Goal: Task Accomplishment & Management: Complete application form

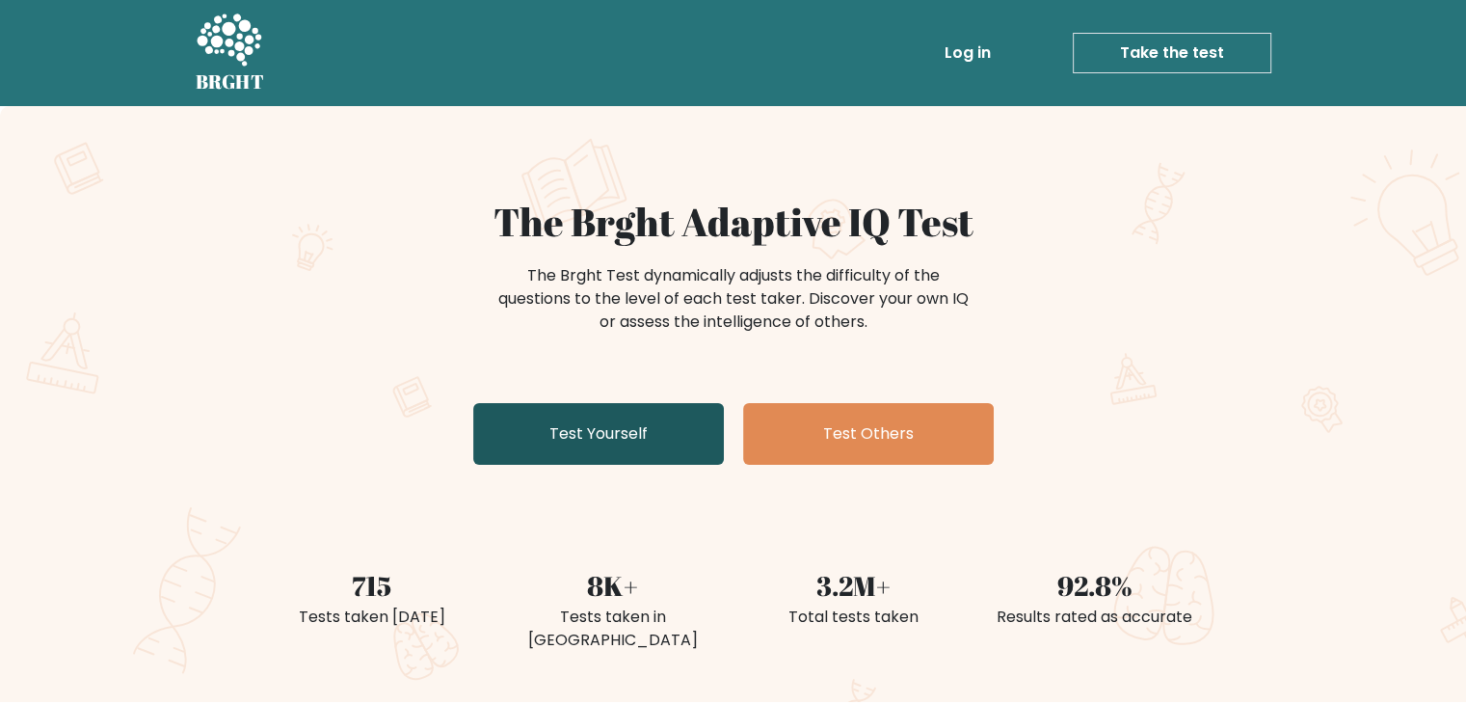
click at [566, 435] on link "Test Yourself" at bounding box center [598, 434] width 251 height 62
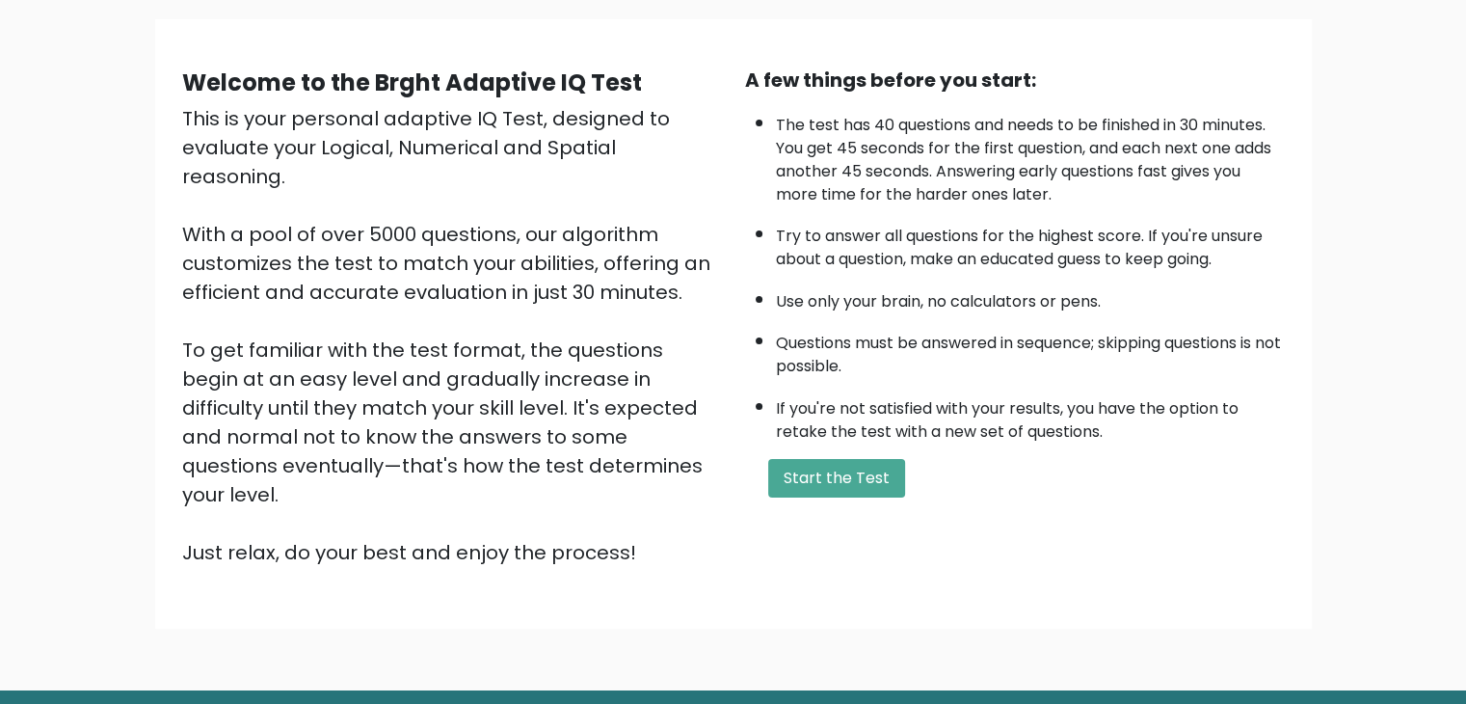
scroll to position [139, 0]
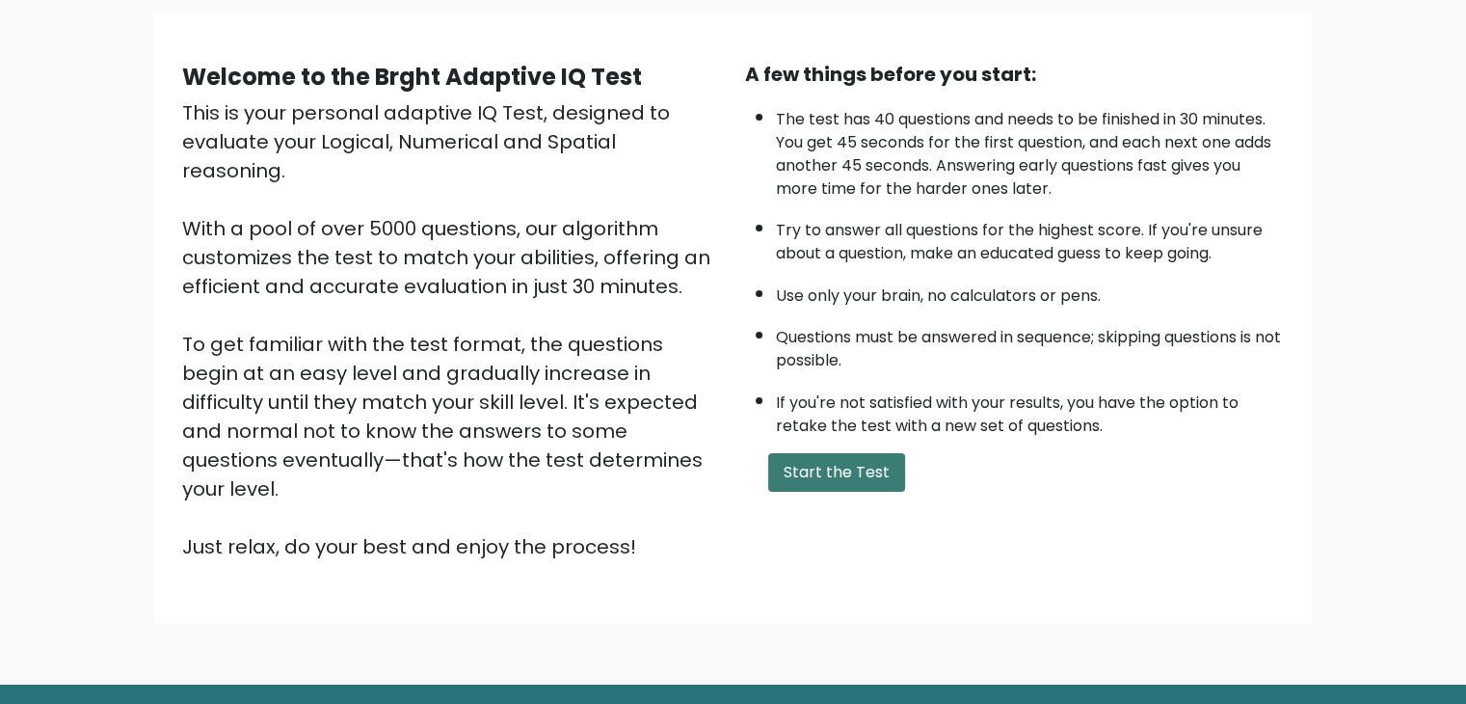
click at [847, 453] on button "Start the Test" at bounding box center [836, 472] width 137 height 39
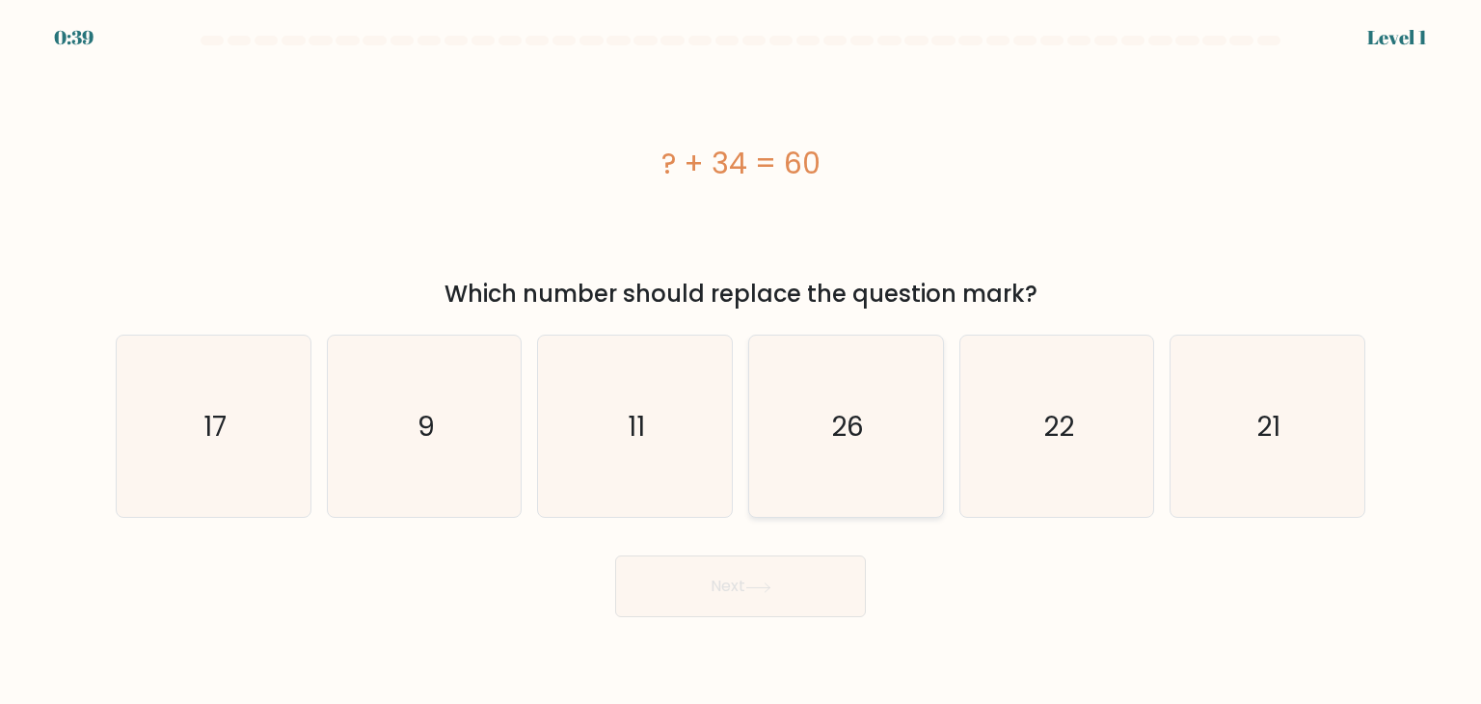
click at [825, 424] on icon "26" at bounding box center [845, 425] width 181 height 181
click at [741, 362] on input "d. 26" at bounding box center [740, 357] width 1 height 10
radio input "true"
click at [742, 598] on button "Next" at bounding box center [740, 586] width 251 height 62
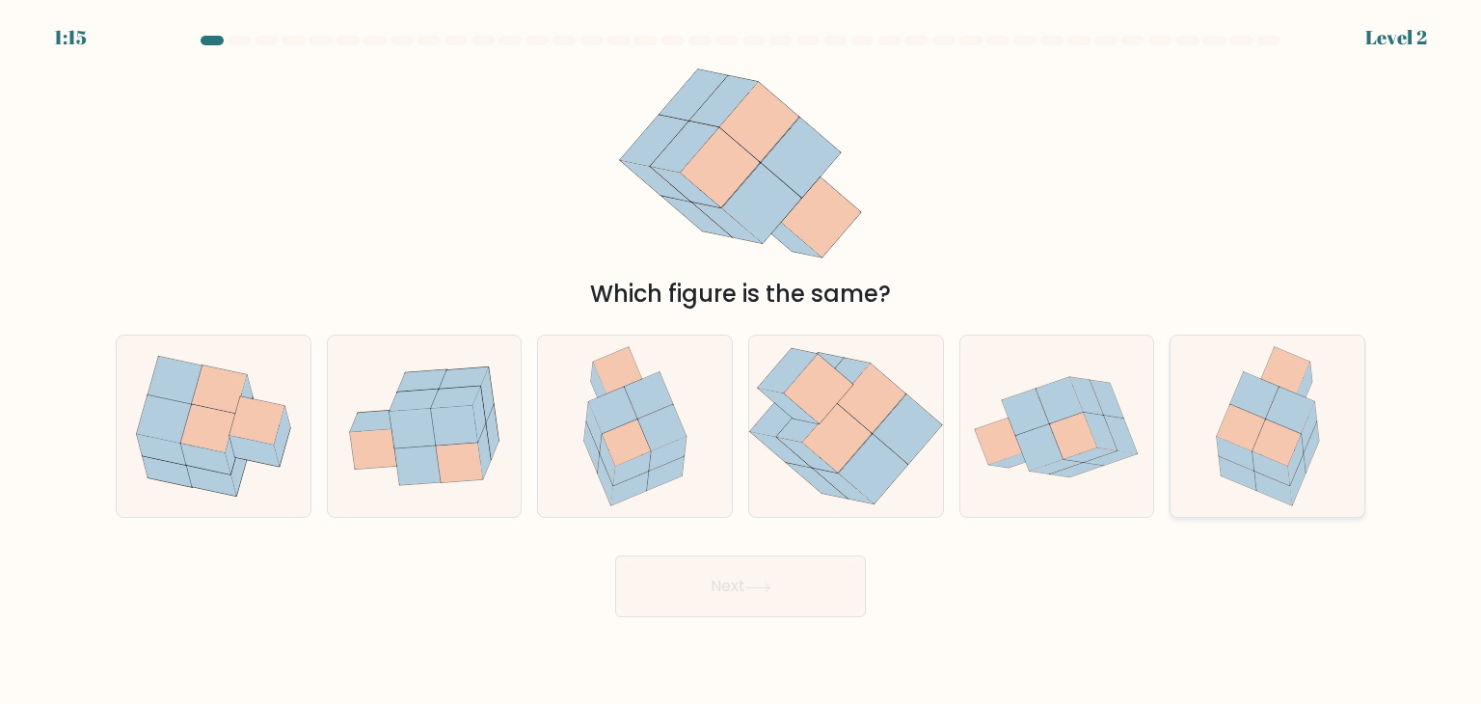
click at [1284, 429] on icon at bounding box center [1276, 442] width 48 height 46
click at [741, 362] on input "f." at bounding box center [740, 357] width 1 height 10
radio input "true"
click at [777, 571] on button "Next" at bounding box center [740, 586] width 251 height 62
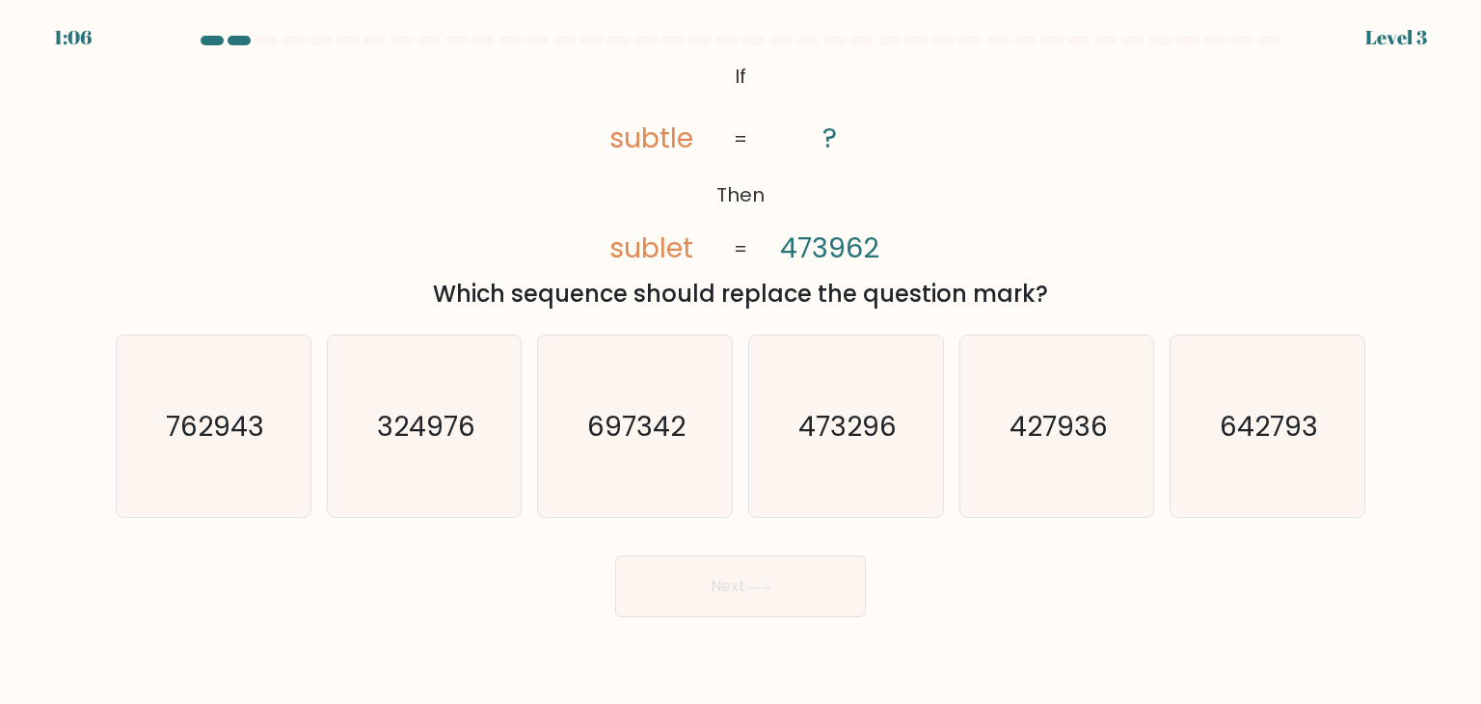
click at [874, 260] on tspan "473962" at bounding box center [829, 247] width 99 height 39
click at [818, 411] on text "473296" at bounding box center [847, 426] width 98 height 39
click at [741, 362] on input "d. 473296" at bounding box center [740, 357] width 1 height 10
radio input "true"
click at [696, 606] on button "Next" at bounding box center [740, 586] width 251 height 62
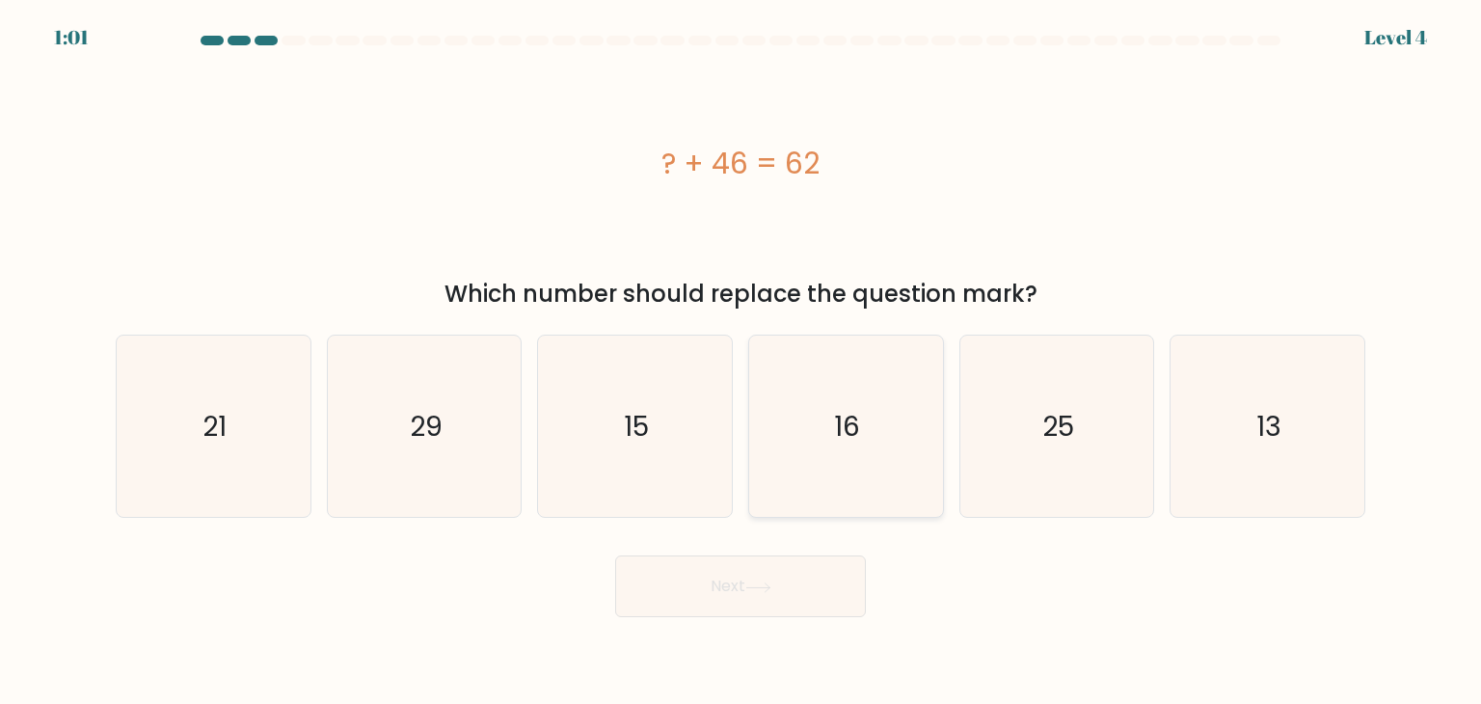
click at [762, 381] on icon "16" at bounding box center [845, 425] width 181 height 181
click at [741, 362] on input "d. 16" at bounding box center [740, 357] width 1 height 10
radio input "true"
click at [876, 257] on div "? + 46 = 62" at bounding box center [740, 163] width 1249 height 211
click at [787, 425] on icon "16" at bounding box center [845, 425] width 179 height 179
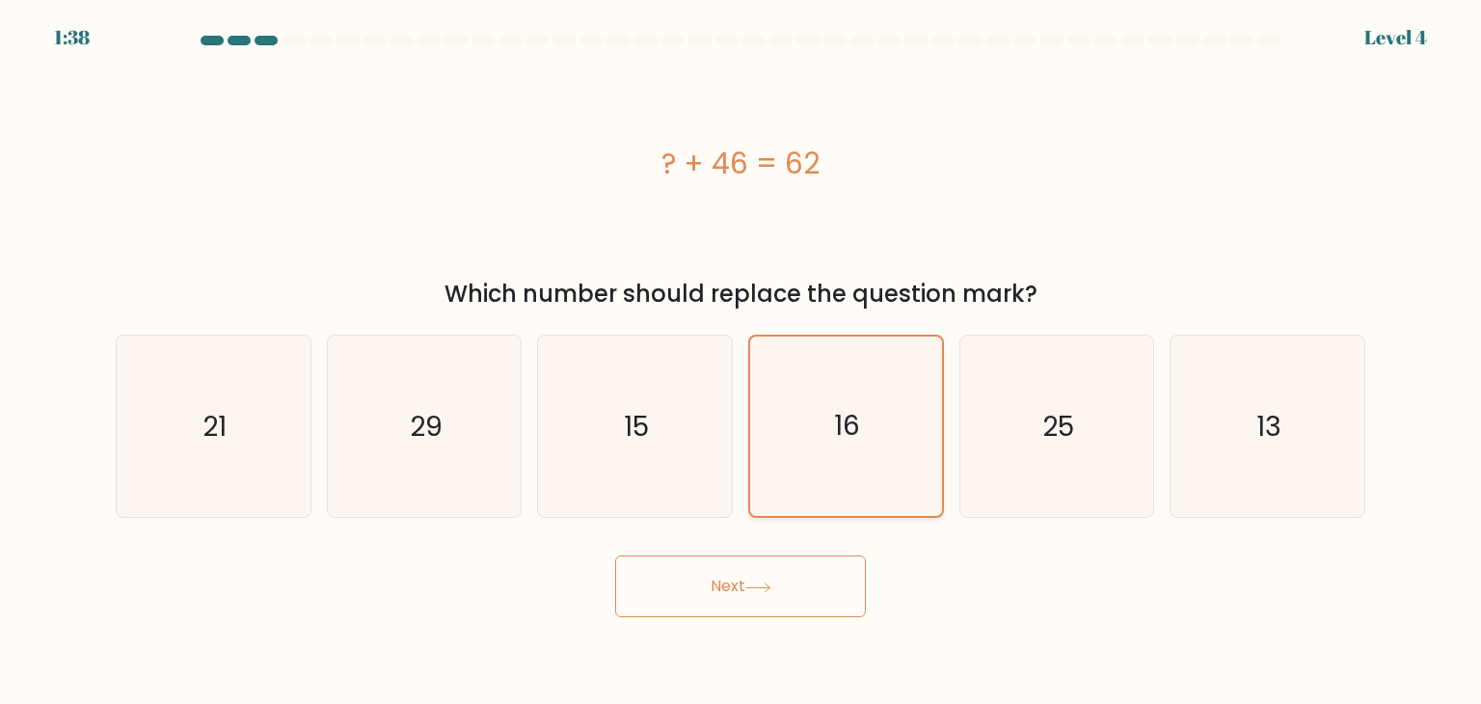
click at [741, 362] on input "d. 16" at bounding box center [740, 357] width 1 height 10
click at [741, 585] on button "Next" at bounding box center [740, 586] width 251 height 62
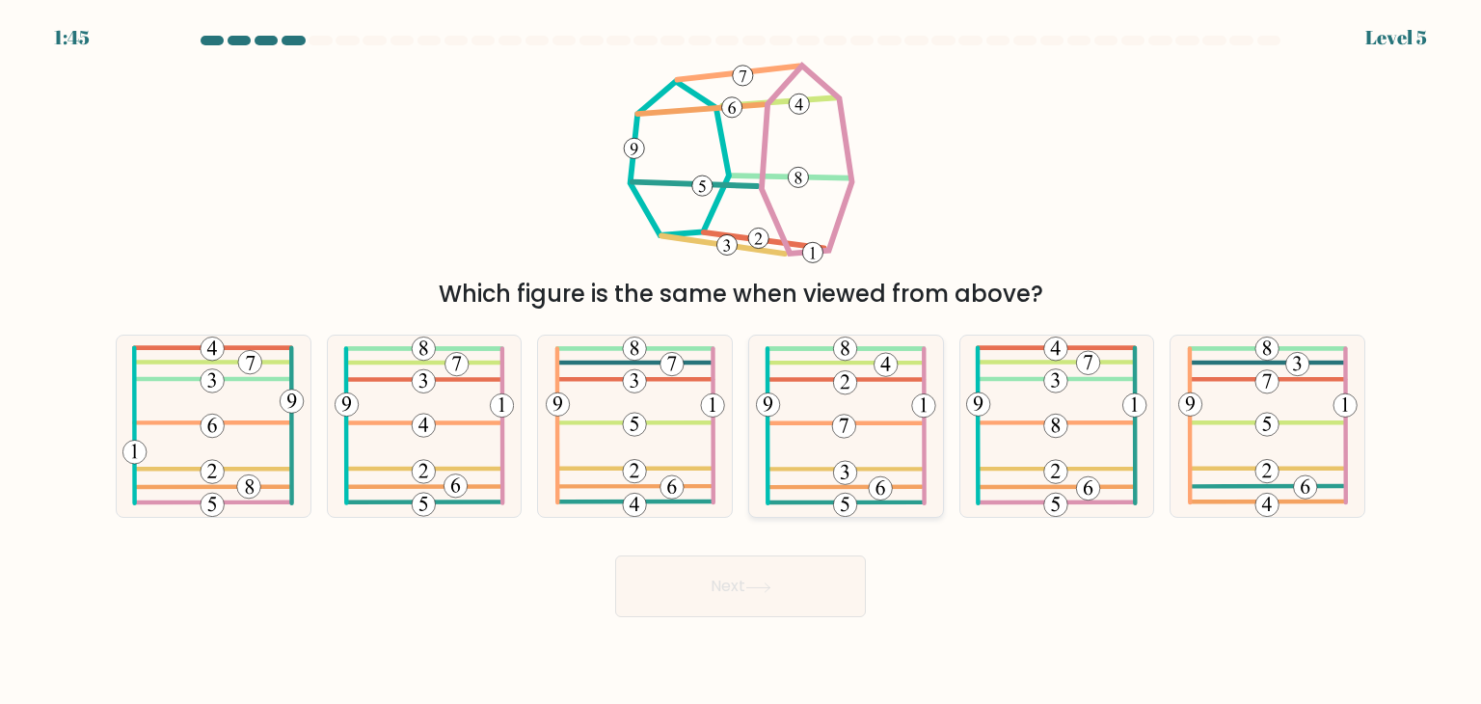
click at [846, 414] on icon at bounding box center [846, 425] width 180 height 181
click at [741, 362] on input "d." at bounding box center [740, 357] width 1 height 10
radio input "true"
click at [737, 600] on button "Next" at bounding box center [740, 586] width 251 height 62
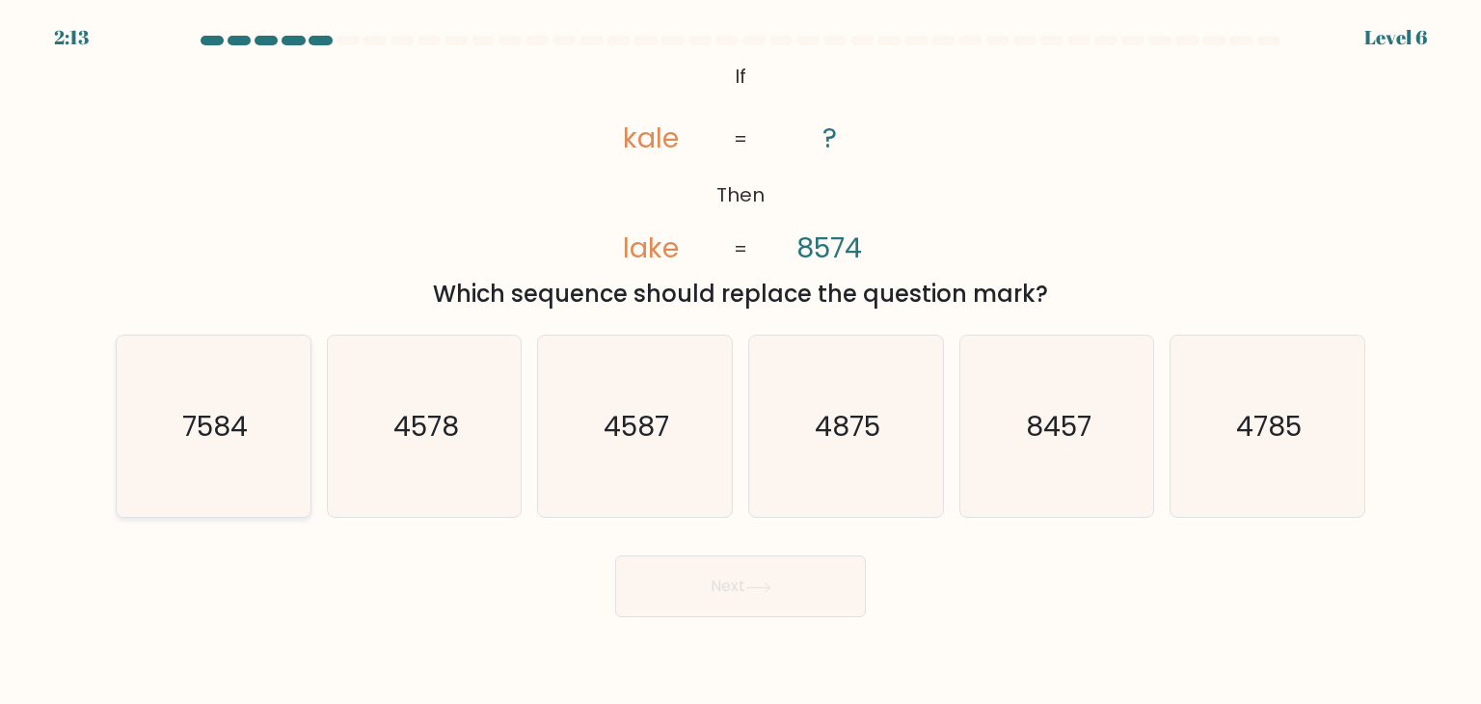
click at [233, 441] on text "7584" at bounding box center [215, 426] width 66 height 39
click at [740, 362] on input "a. 7584" at bounding box center [740, 357] width 1 height 10
radio input "true"
click at [705, 594] on button "Next" at bounding box center [740, 586] width 251 height 62
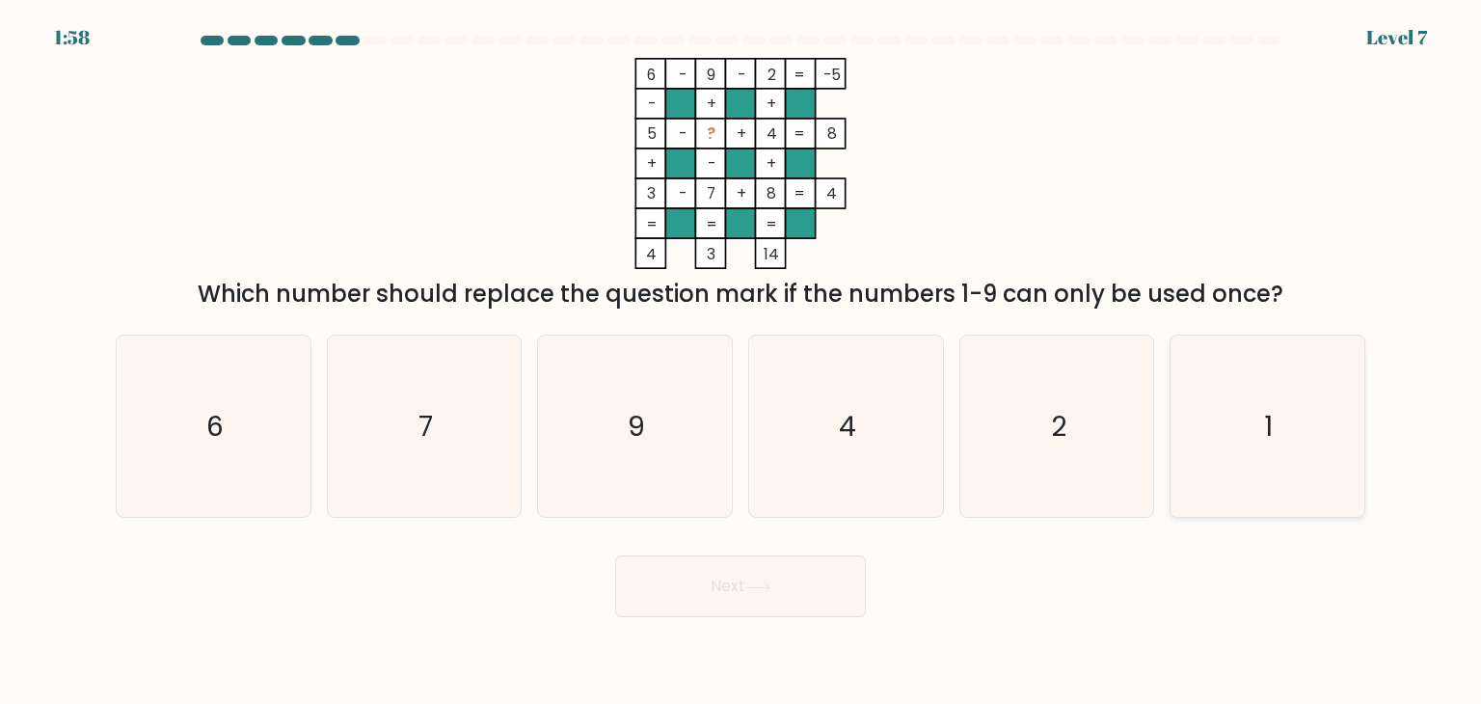
click at [1284, 435] on icon "1" at bounding box center [1266, 425] width 181 height 181
click at [741, 362] on input "f. 1" at bounding box center [740, 357] width 1 height 10
radio input "true"
click at [698, 580] on button "Next" at bounding box center [740, 586] width 251 height 62
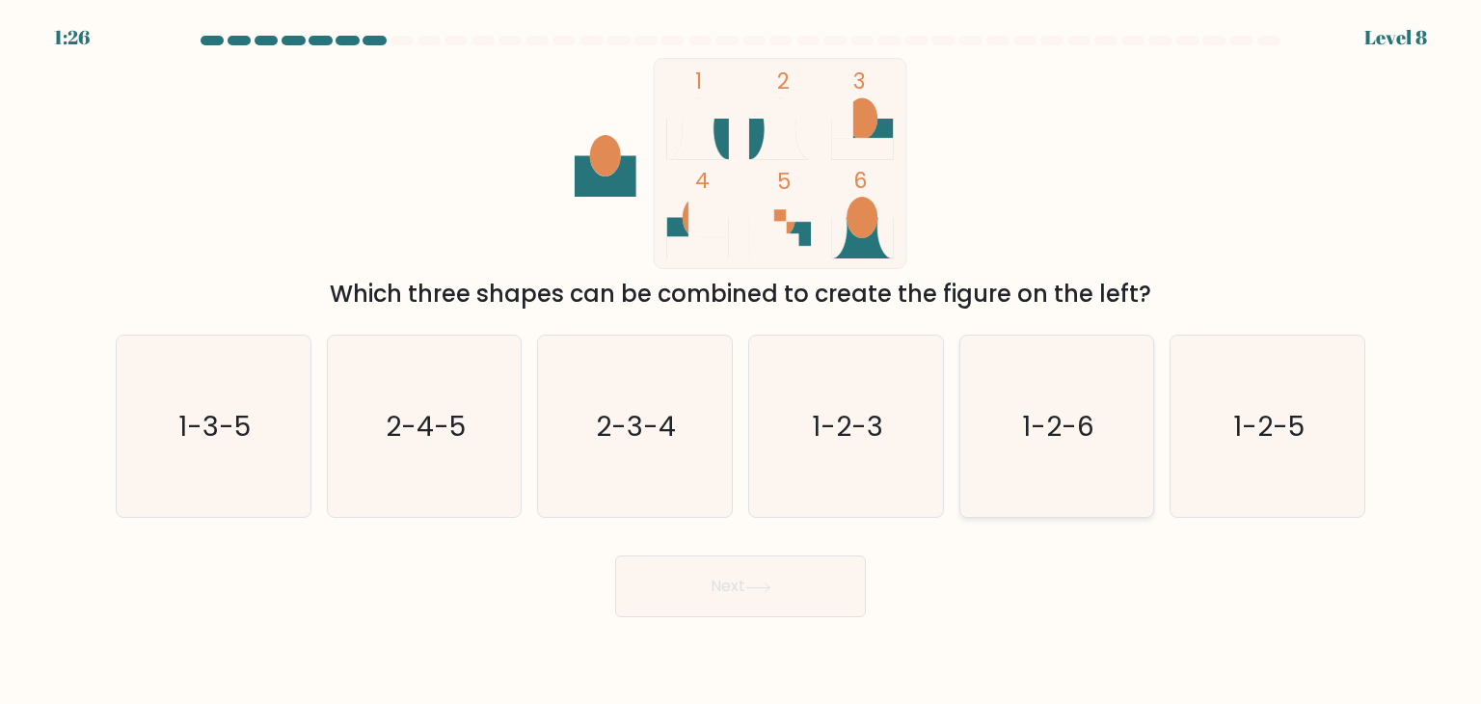
click at [1075, 403] on icon "1-2-6" at bounding box center [1056, 425] width 181 height 181
click at [741, 362] on input "e. 1-2-6" at bounding box center [740, 357] width 1 height 10
radio input "true"
click at [738, 579] on button "Next" at bounding box center [740, 586] width 251 height 62
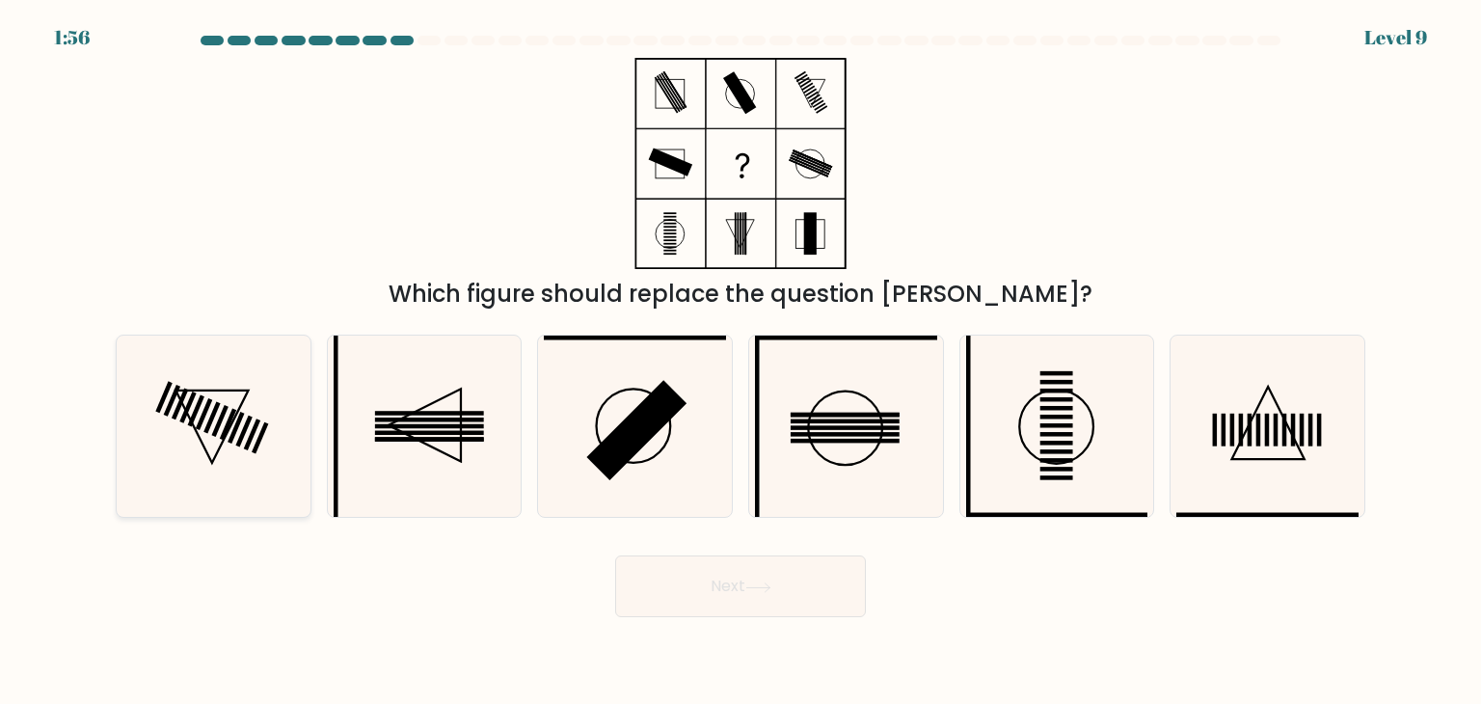
click at [187, 425] on icon at bounding box center [212, 425] width 181 height 181
click at [740, 362] on input "a." at bounding box center [740, 357] width 1 height 10
radio input "true"
click at [742, 565] on button "Next" at bounding box center [740, 586] width 251 height 62
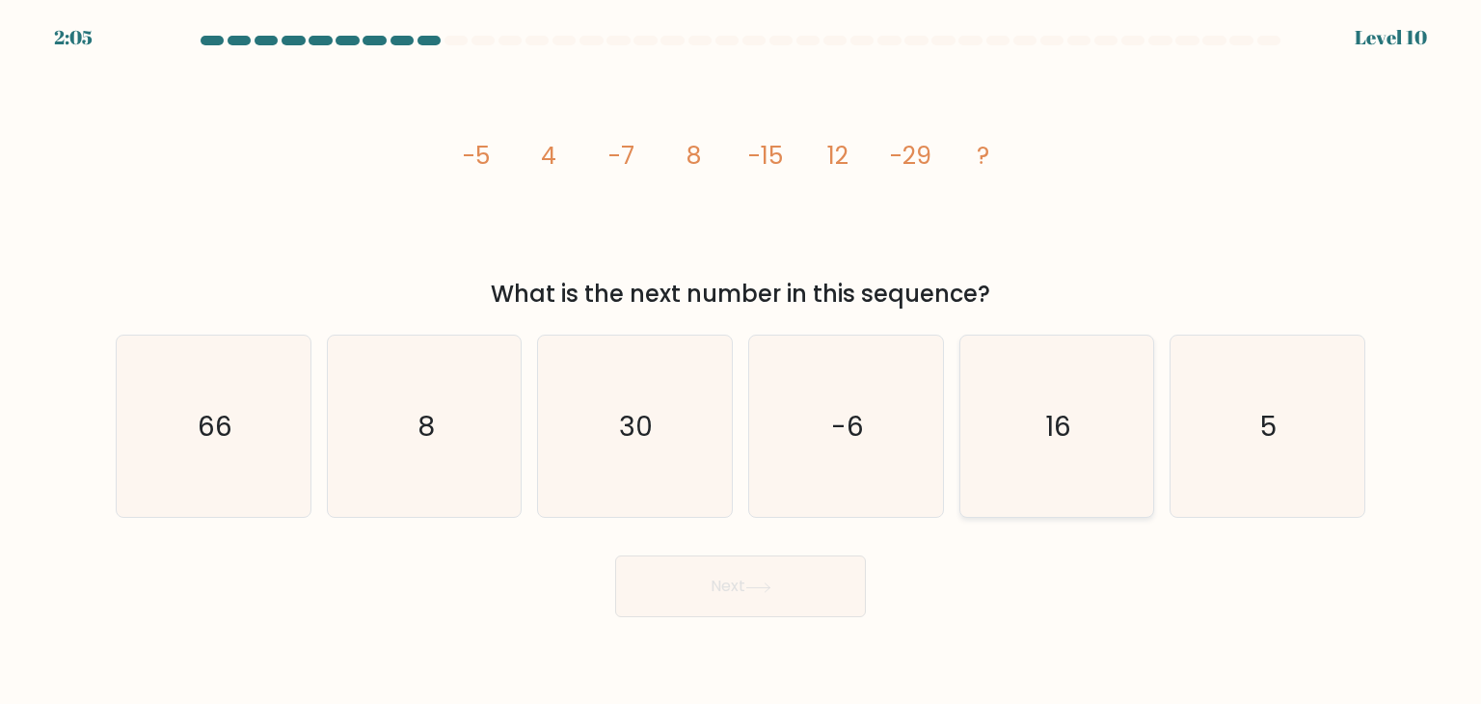
click at [1084, 436] on icon "16" at bounding box center [1056, 425] width 181 height 181
click at [741, 362] on input "e. 16" at bounding box center [740, 357] width 1 height 10
radio input "true"
click at [767, 565] on button "Next" at bounding box center [740, 586] width 251 height 62
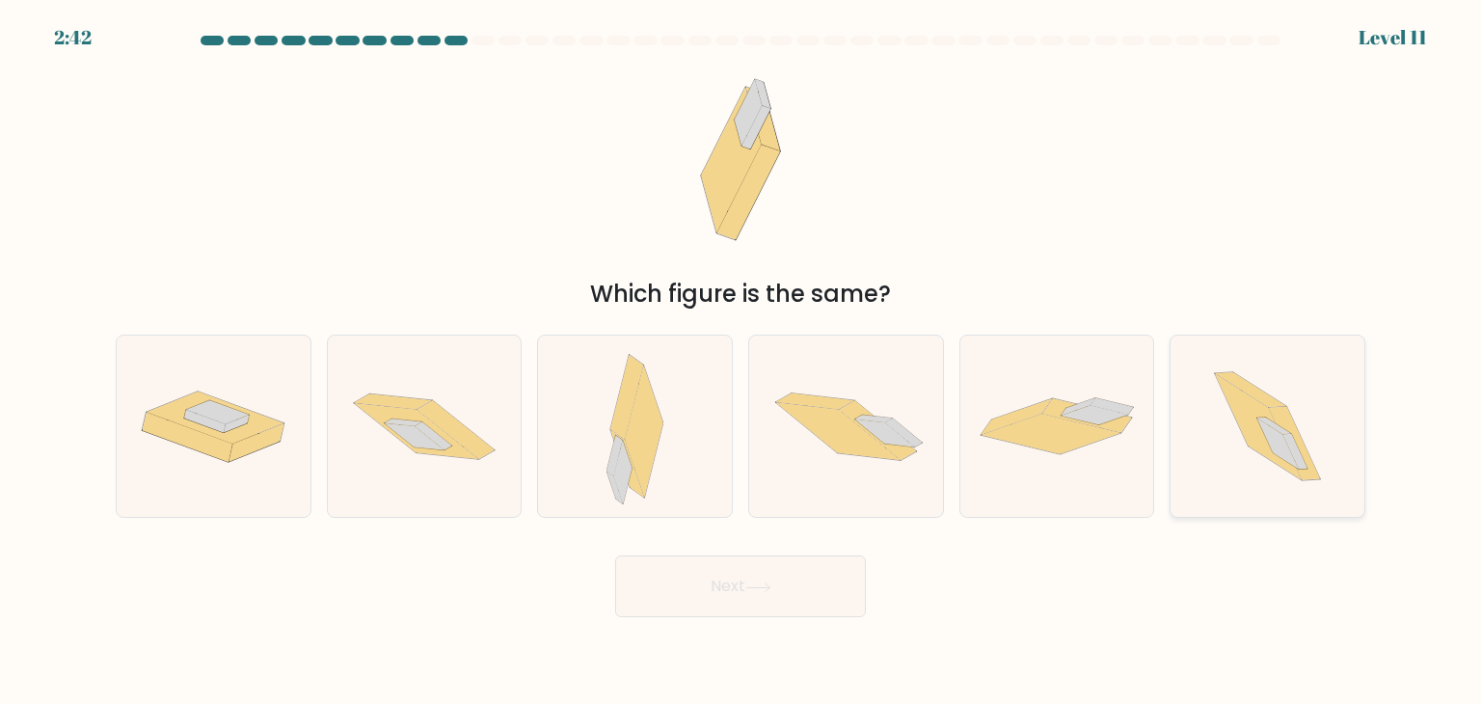
click at [1257, 425] on icon at bounding box center [1258, 427] width 87 height 106
click at [741, 362] on input "f." at bounding box center [740, 357] width 1 height 10
radio input "true"
click at [754, 595] on button "Next" at bounding box center [740, 586] width 251 height 62
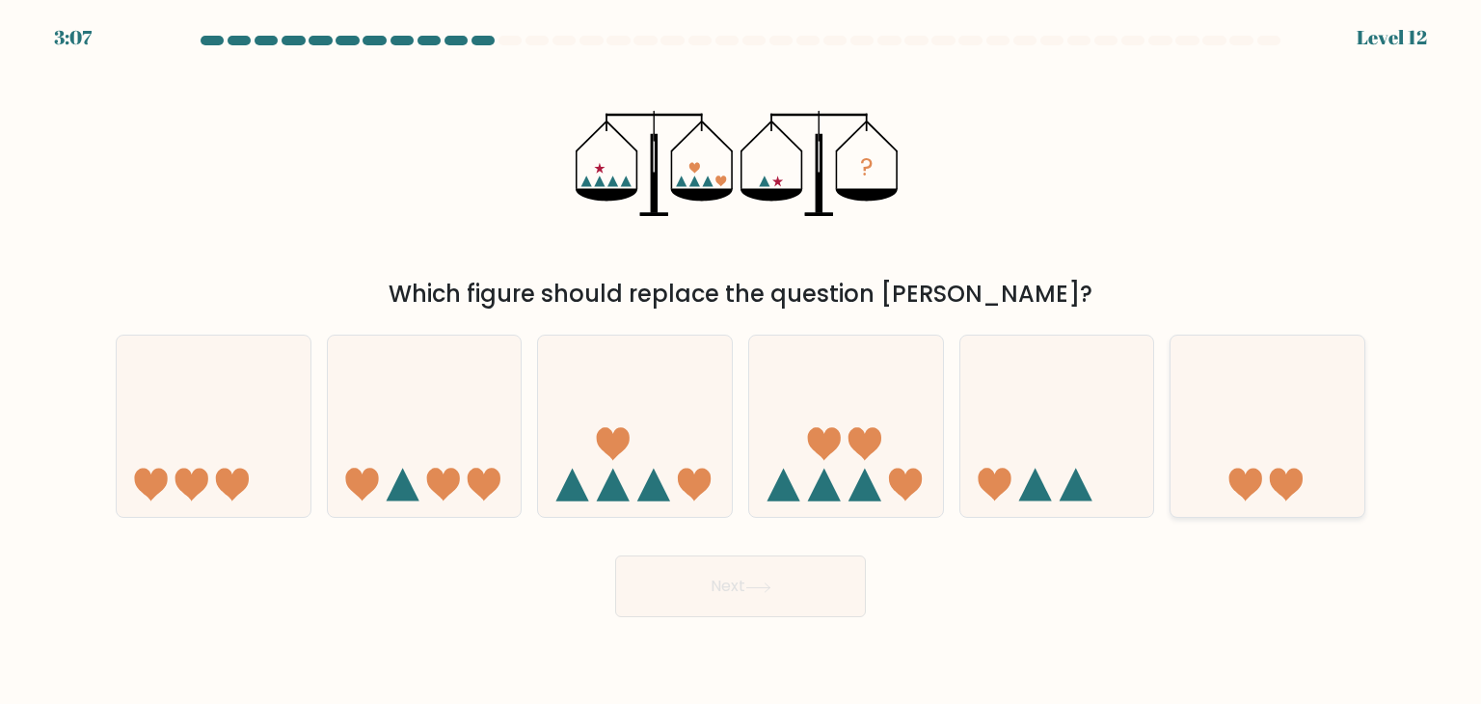
click at [1266, 497] on icon at bounding box center [1267, 426] width 194 height 160
click at [741, 362] on input "f." at bounding box center [740, 357] width 1 height 10
radio input "true"
click at [740, 593] on button "Next" at bounding box center [740, 586] width 251 height 62
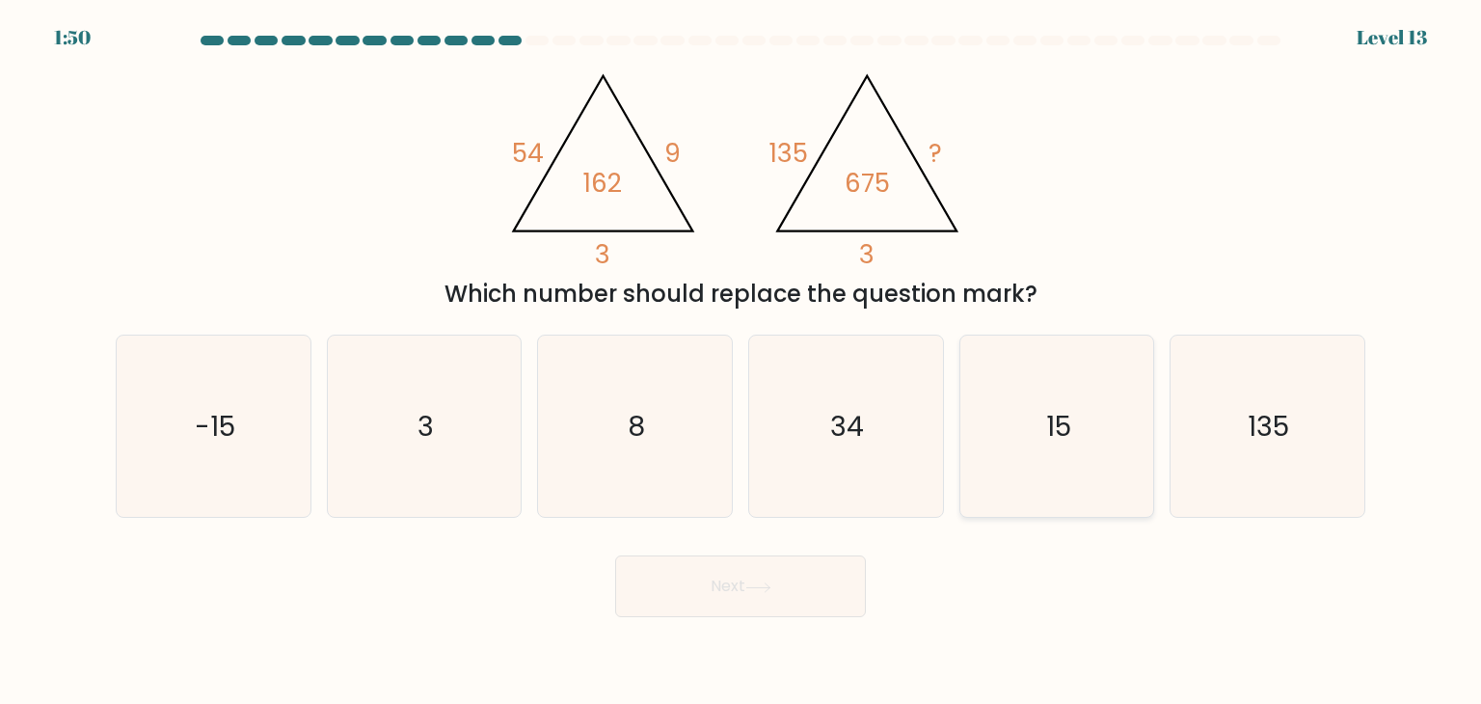
click at [1050, 421] on text "15" at bounding box center [1058, 426] width 25 height 39
click at [741, 362] on input "e. 15" at bounding box center [740, 357] width 1 height 10
radio input "true"
click at [791, 582] on button "Next" at bounding box center [740, 586] width 251 height 62
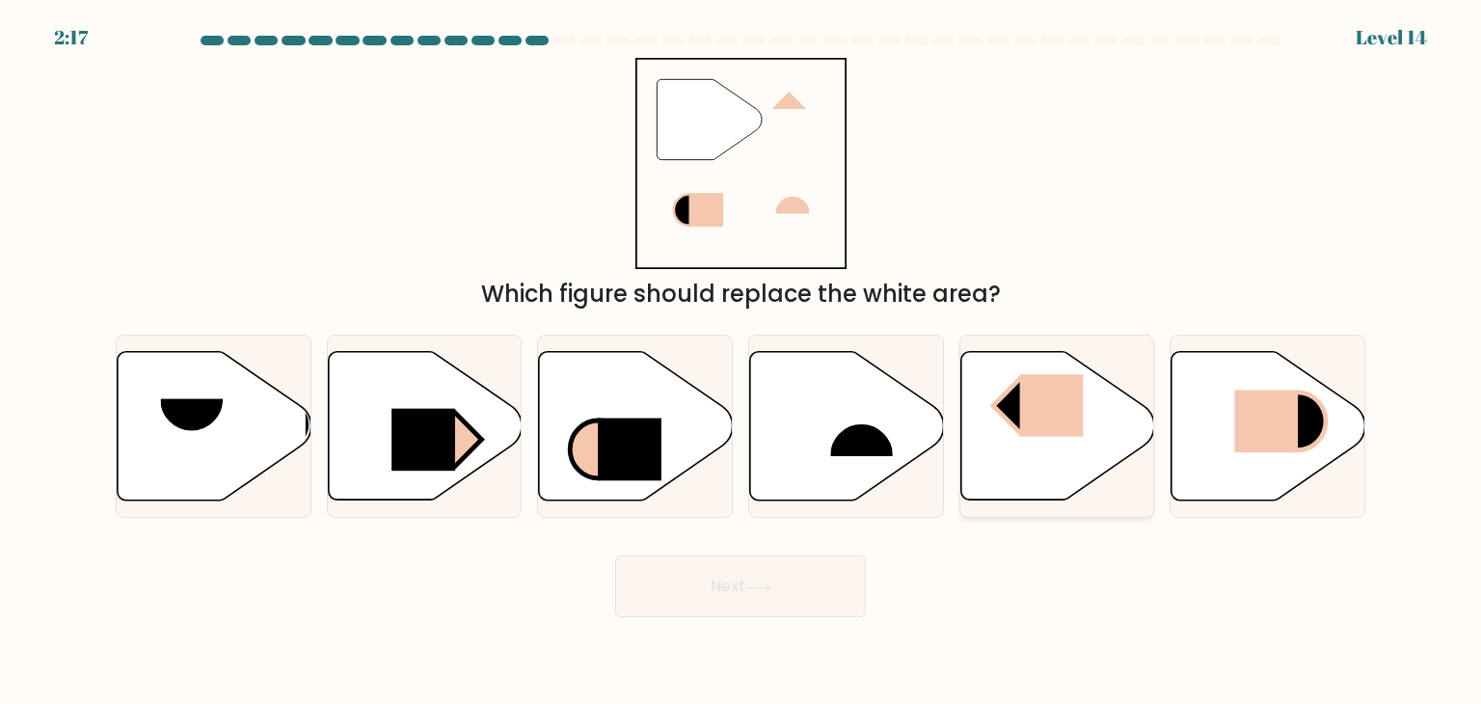
click at [1013, 410] on rect at bounding box center [1020, 405] width 55 height 55
click at [741, 362] on input "e." at bounding box center [740, 357] width 1 height 10
radio input "true"
click at [783, 579] on button "Next" at bounding box center [740, 586] width 251 height 62
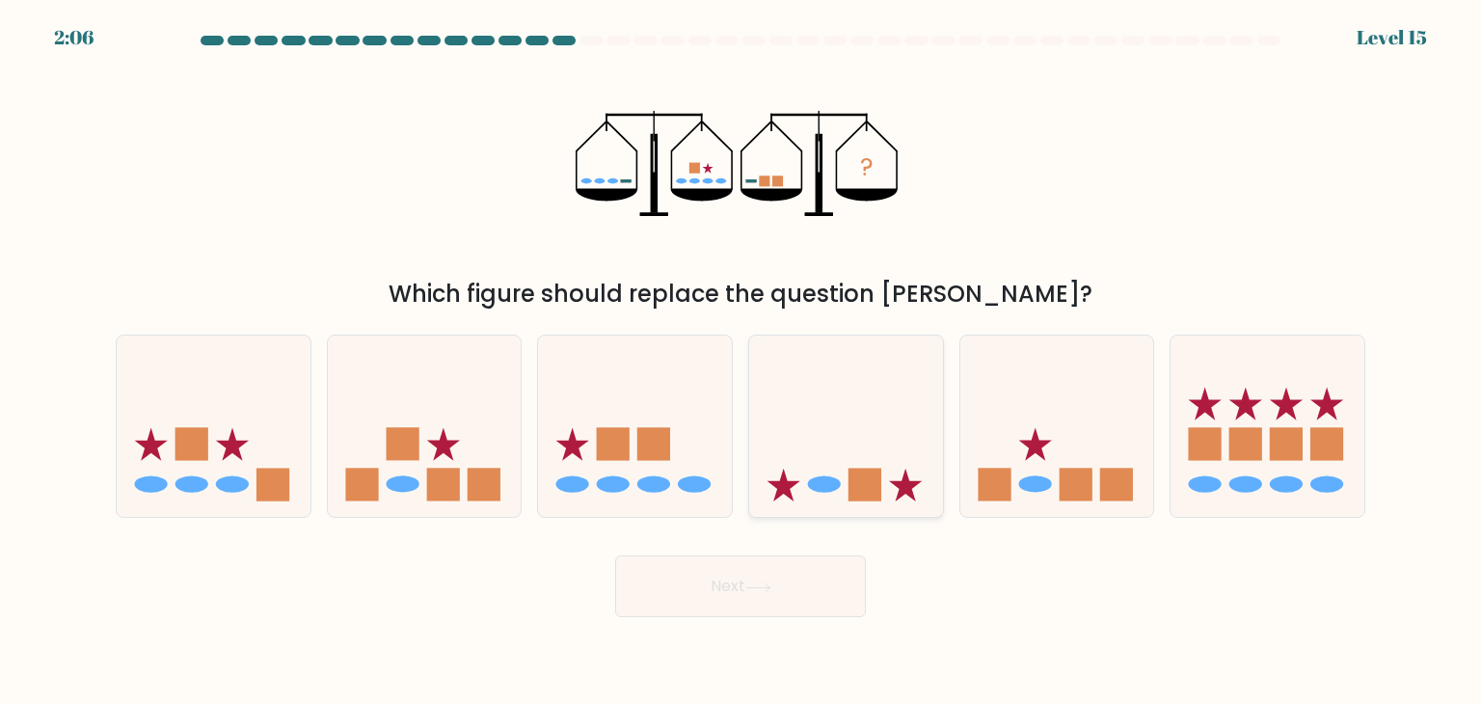
click at [837, 496] on icon at bounding box center [846, 426] width 194 height 160
click at [741, 362] on input "d." at bounding box center [740, 357] width 1 height 10
radio input "true"
click at [739, 584] on button "Next" at bounding box center [740, 586] width 251 height 62
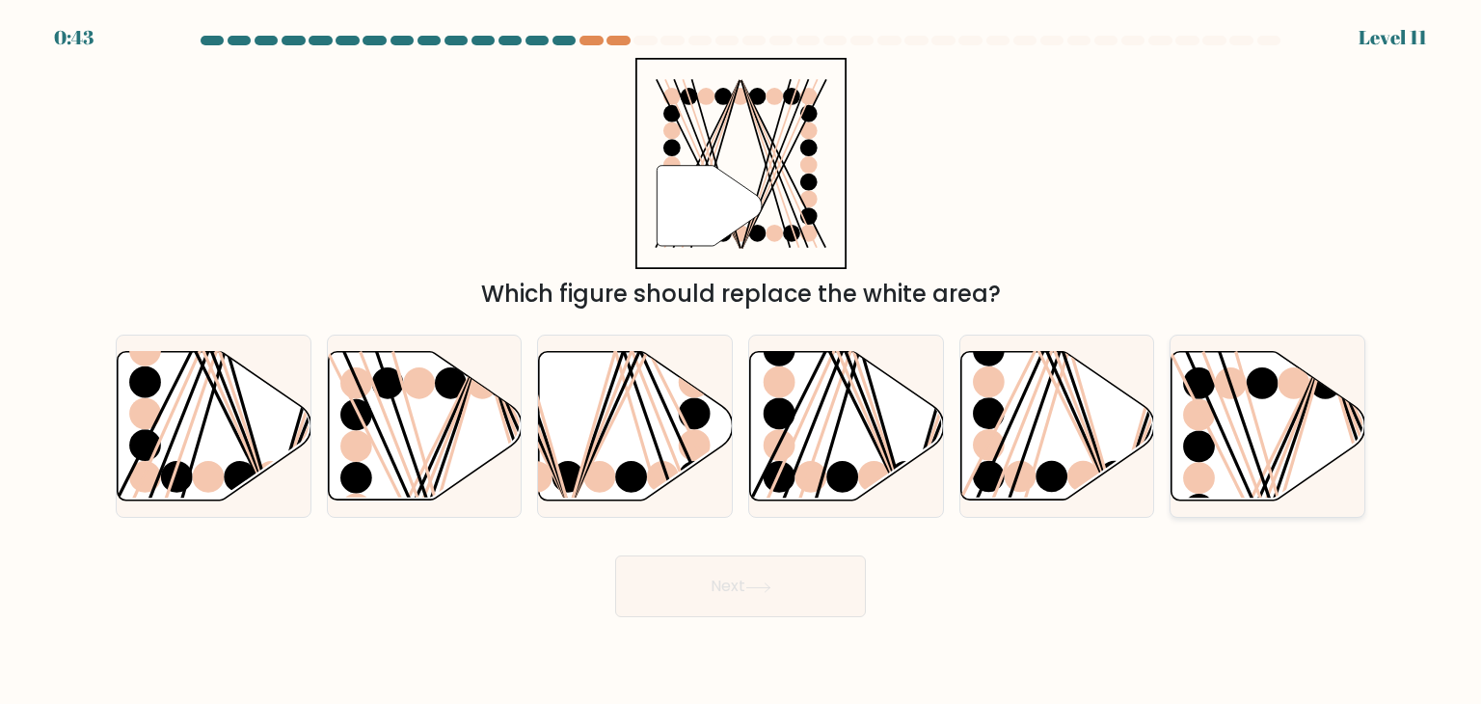
drag, startPoint x: 1236, startPoint y: 468, endPoint x: 1171, endPoint y: 487, distance: 67.4
click at [1171, 487] on icon at bounding box center [1268, 426] width 194 height 148
click at [741, 362] on input "f." at bounding box center [740, 357] width 1 height 10
radio input "true"
click at [968, 569] on div "Next" at bounding box center [740, 579] width 1273 height 76
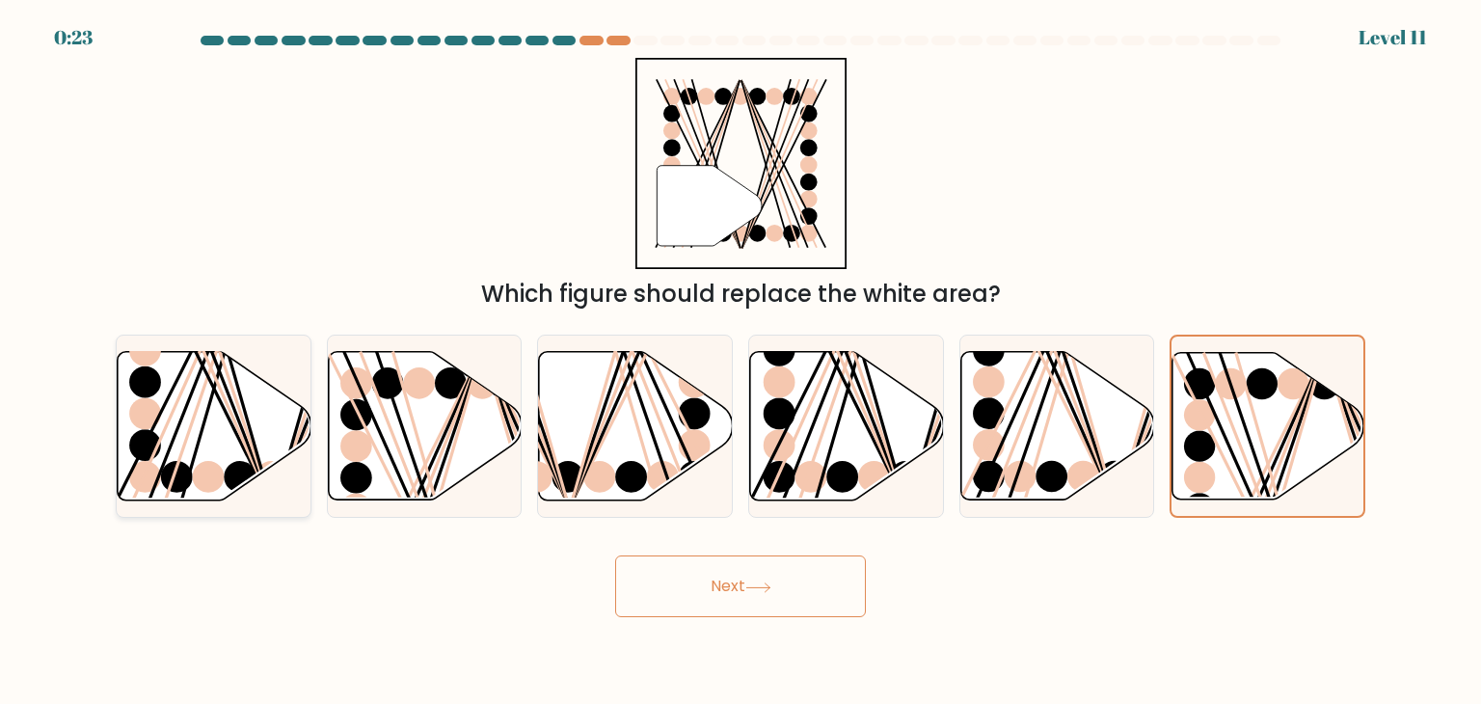
click at [211, 413] on icon at bounding box center [215, 426] width 194 height 148
click at [740, 362] on input "a." at bounding box center [740, 357] width 1 height 10
radio input "true"
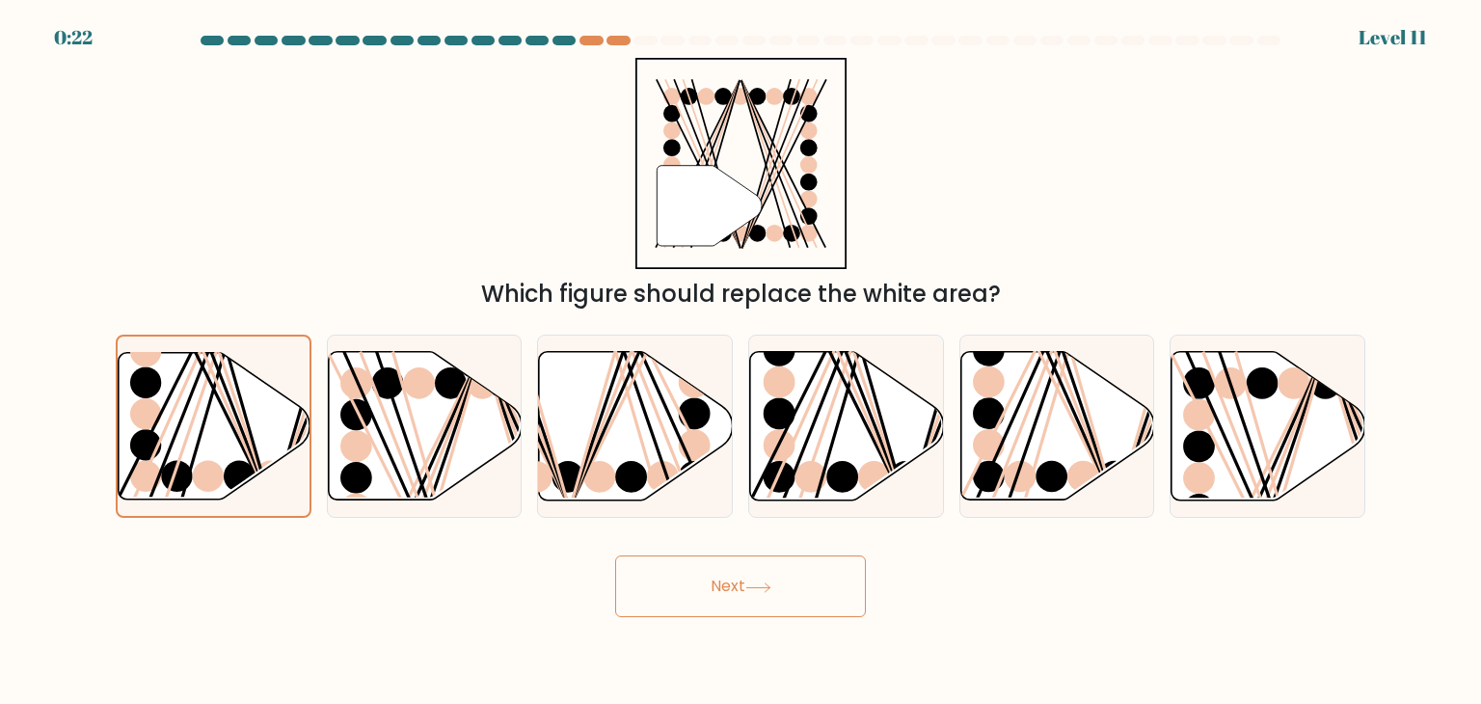
click at [731, 610] on button "Next" at bounding box center [740, 586] width 251 height 62
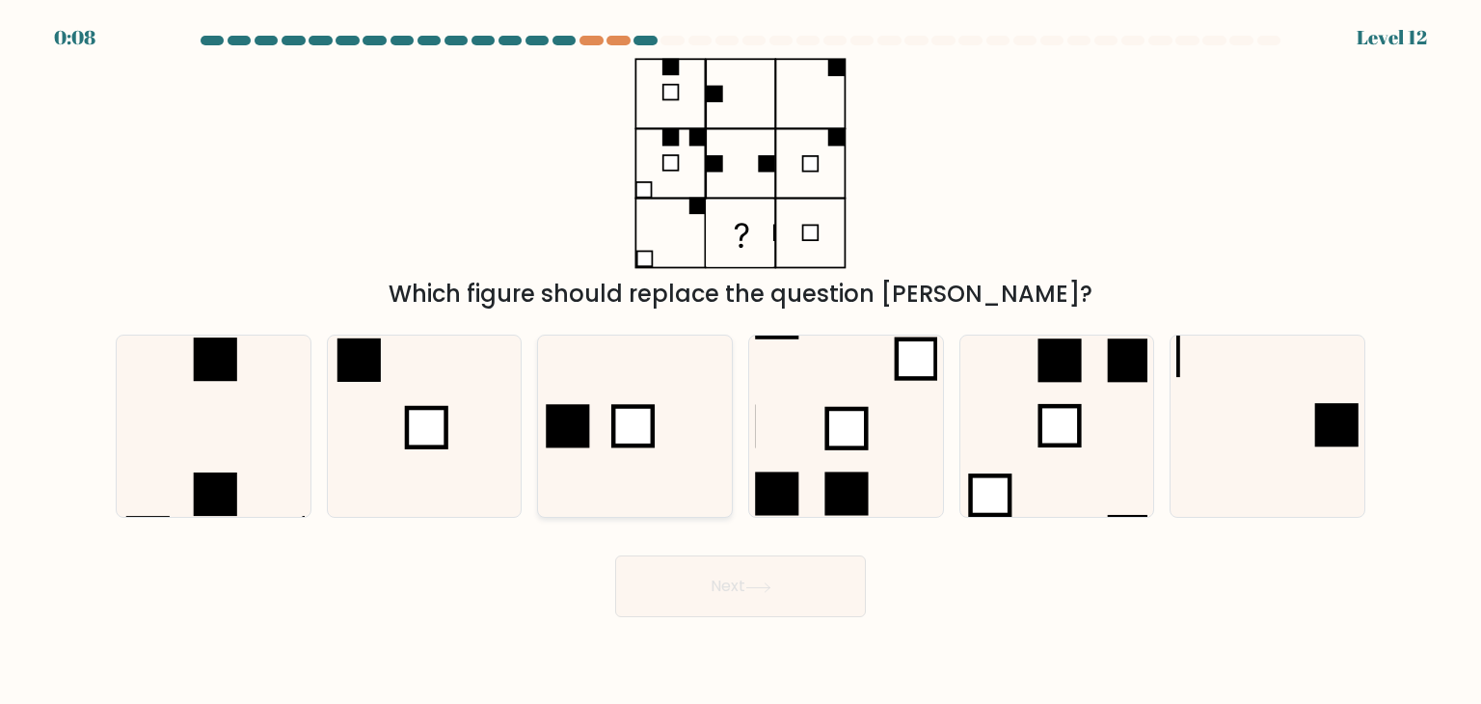
click at [623, 438] on rect at bounding box center [634, 427] width 40 height 40
click at [740, 362] on input "c." at bounding box center [740, 357] width 1 height 10
radio input "true"
click at [733, 583] on button "Next" at bounding box center [740, 586] width 251 height 62
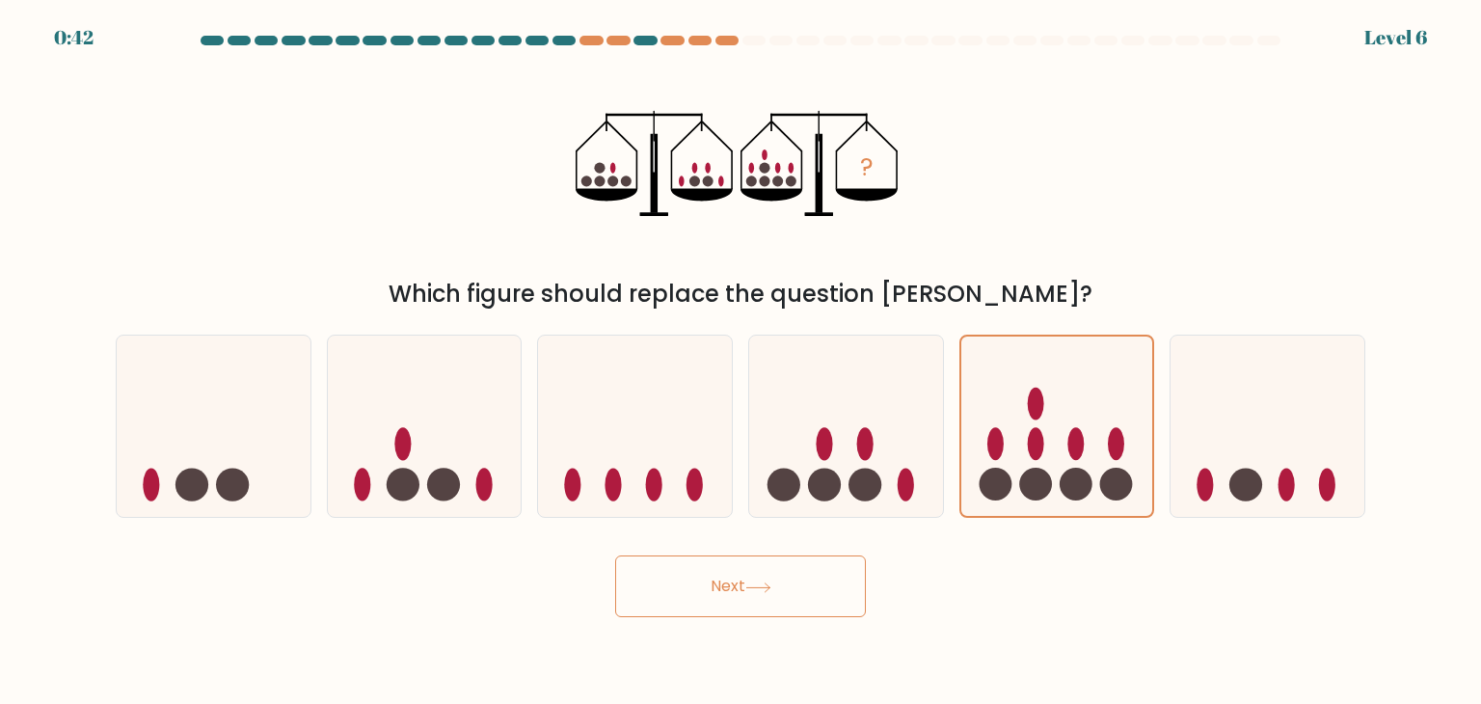
click at [767, 259] on icon "?" at bounding box center [741, 163] width 330 height 211
click at [1085, 448] on icon at bounding box center [1057, 426] width 192 height 159
click at [741, 362] on input "e." at bounding box center [740, 357] width 1 height 10
click at [791, 593] on button "Next" at bounding box center [740, 586] width 251 height 62
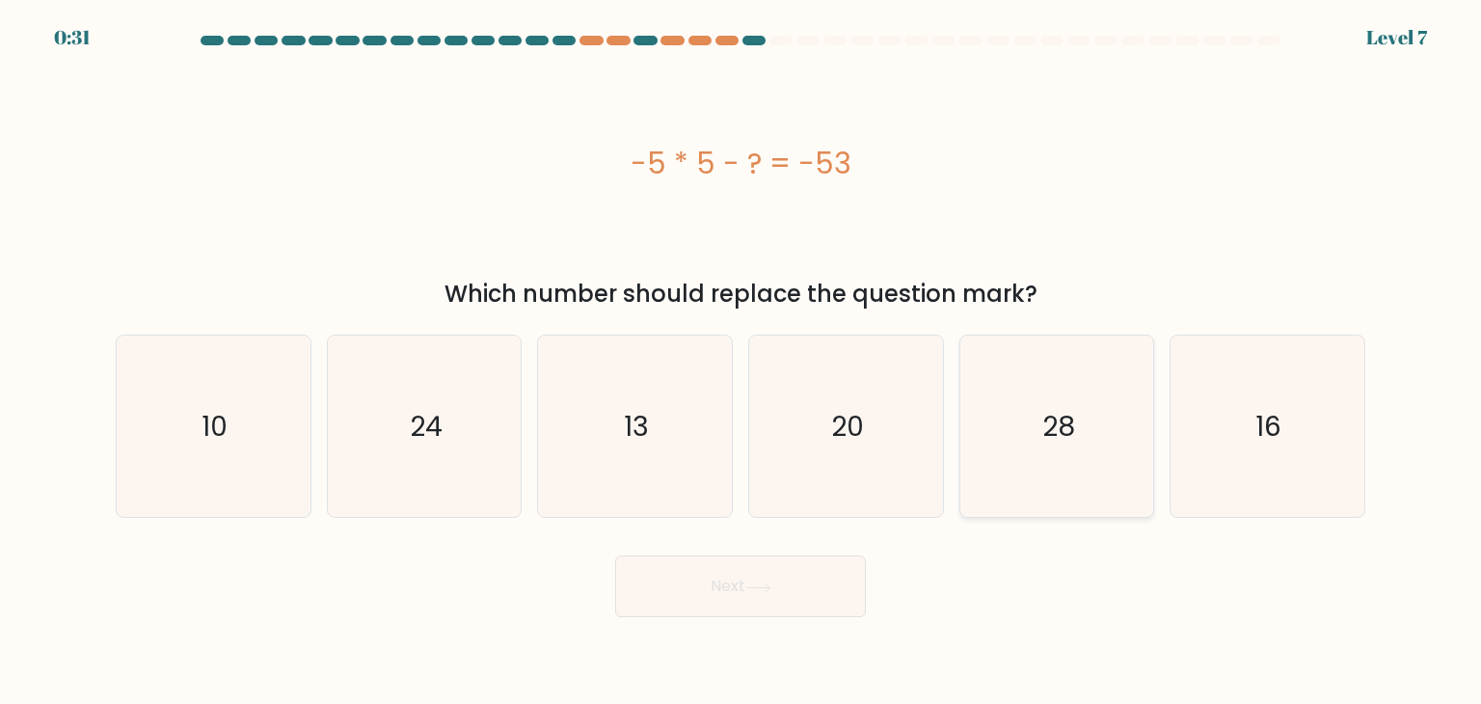
click at [1046, 441] on text "28" at bounding box center [1058, 426] width 33 height 39
click at [741, 362] on input "e. 28" at bounding box center [740, 357] width 1 height 10
radio input "true"
click at [737, 591] on button "Next" at bounding box center [740, 586] width 251 height 62
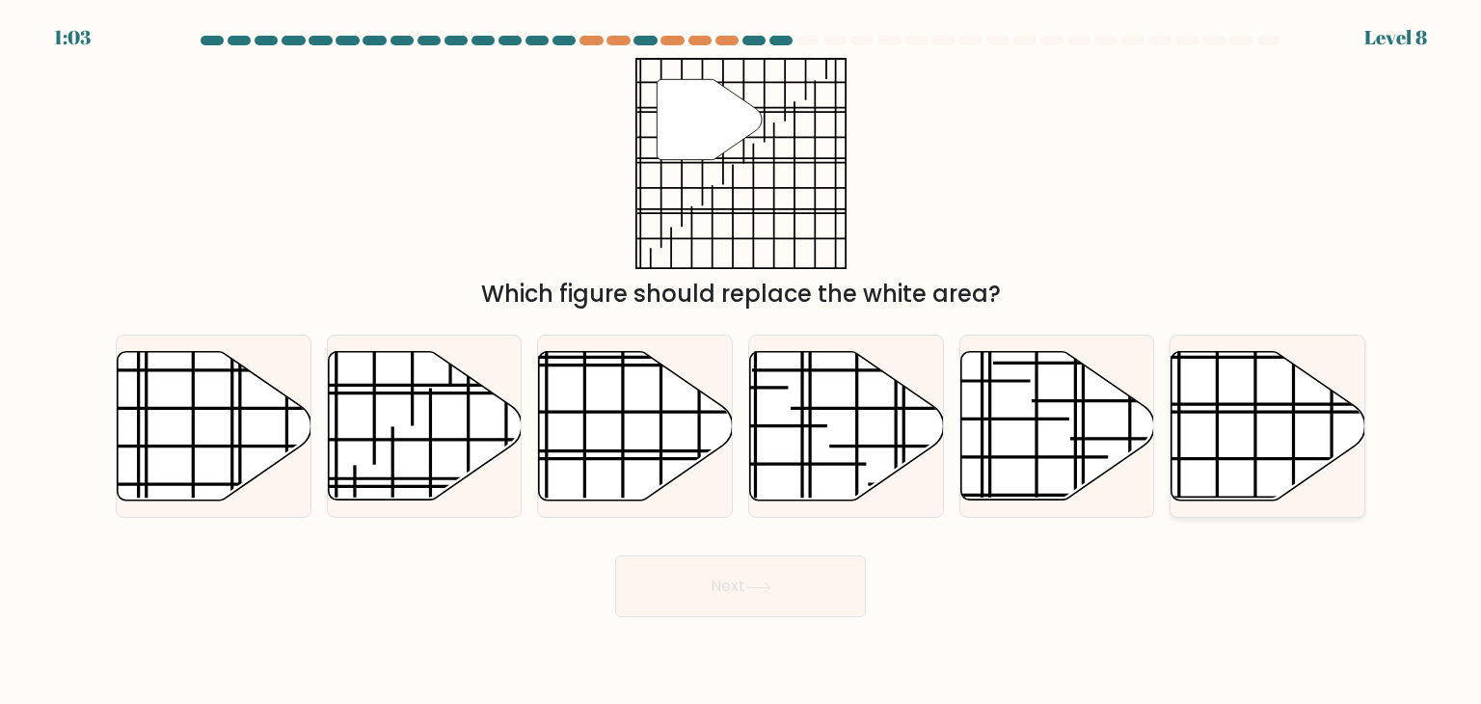
click at [1247, 420] on icon at bounding box center [1268, 426] width 194 height 148
click at [741, 362] on input "f." at bounding box center [740, 357] width 1 height 10
radio input "true"
click at [779, 570] on button "Next" at bounding box center [740, 586] width 251 height 62
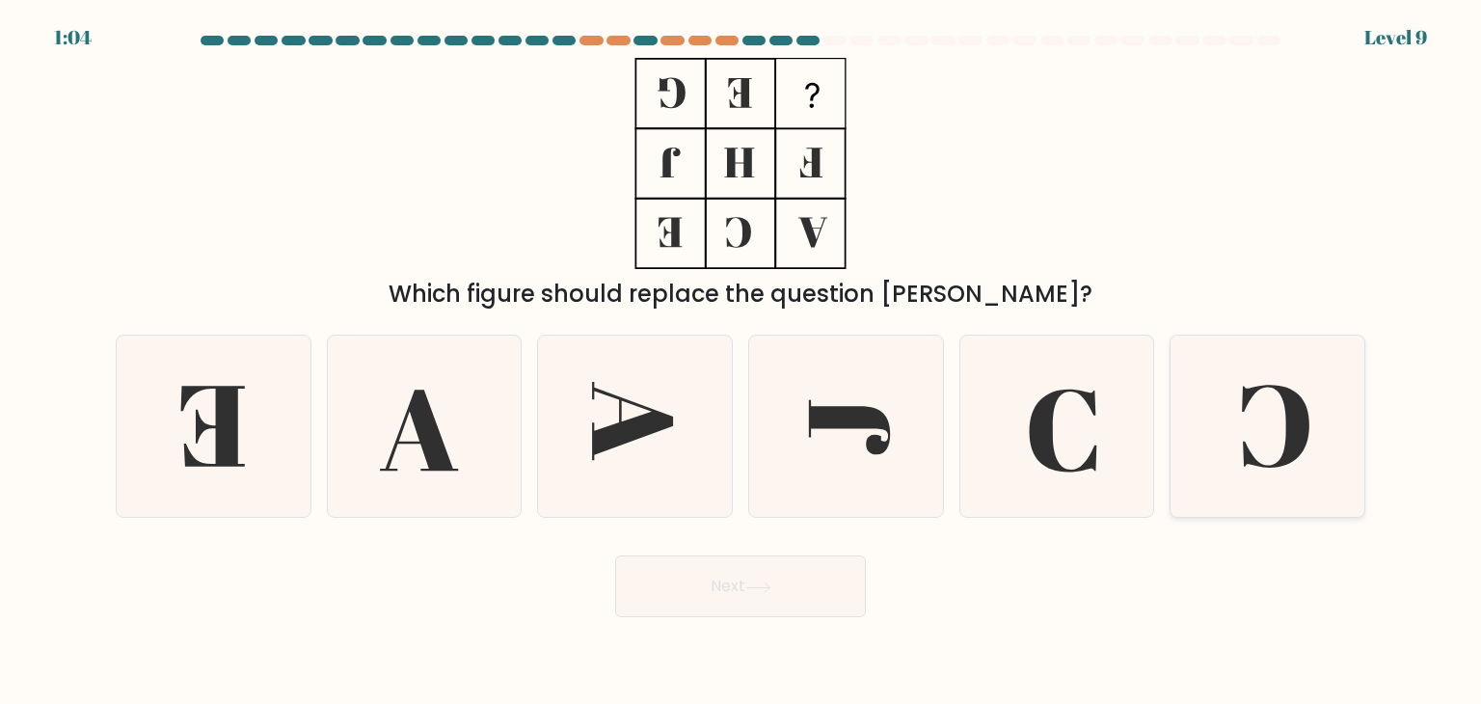
click at [1233, 427] on icon at bounding box center [1266, 425] width 181 height 181
click at [741, 362] on input "f." at bounding box center [740, 357] width 1 height 10
radio input "true"
click at [734, 576] on button "Next" at bounding box center [740, 586] width 251 height 62
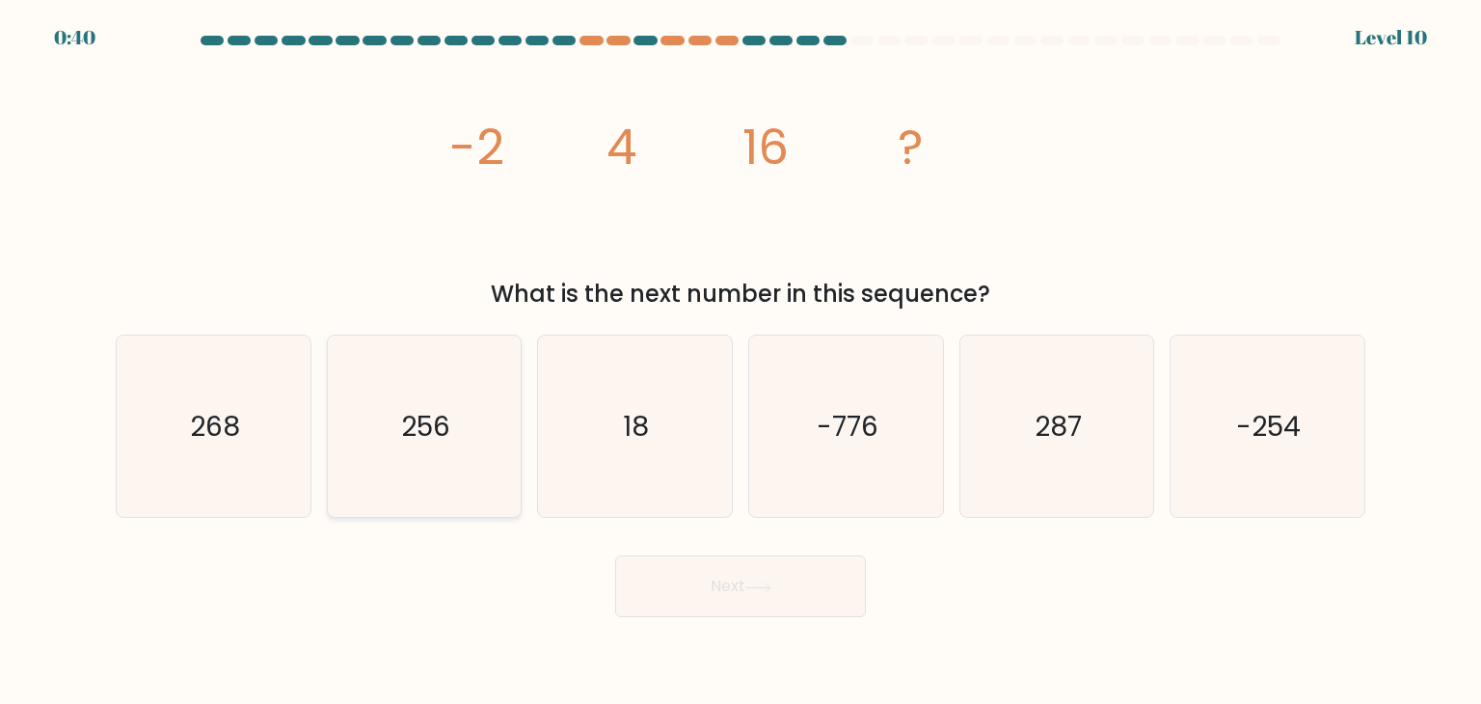
click at [474, 443] on icon "256" at bounding box center [424, 425] width 181 height 181
click at [740, 362] on input "b. 256" at bounding box center [740, 357] width 1 height 10
radio input "true"
click at [710, 599] on button "Next" at bounding box center [740, 586] width 251 height 62
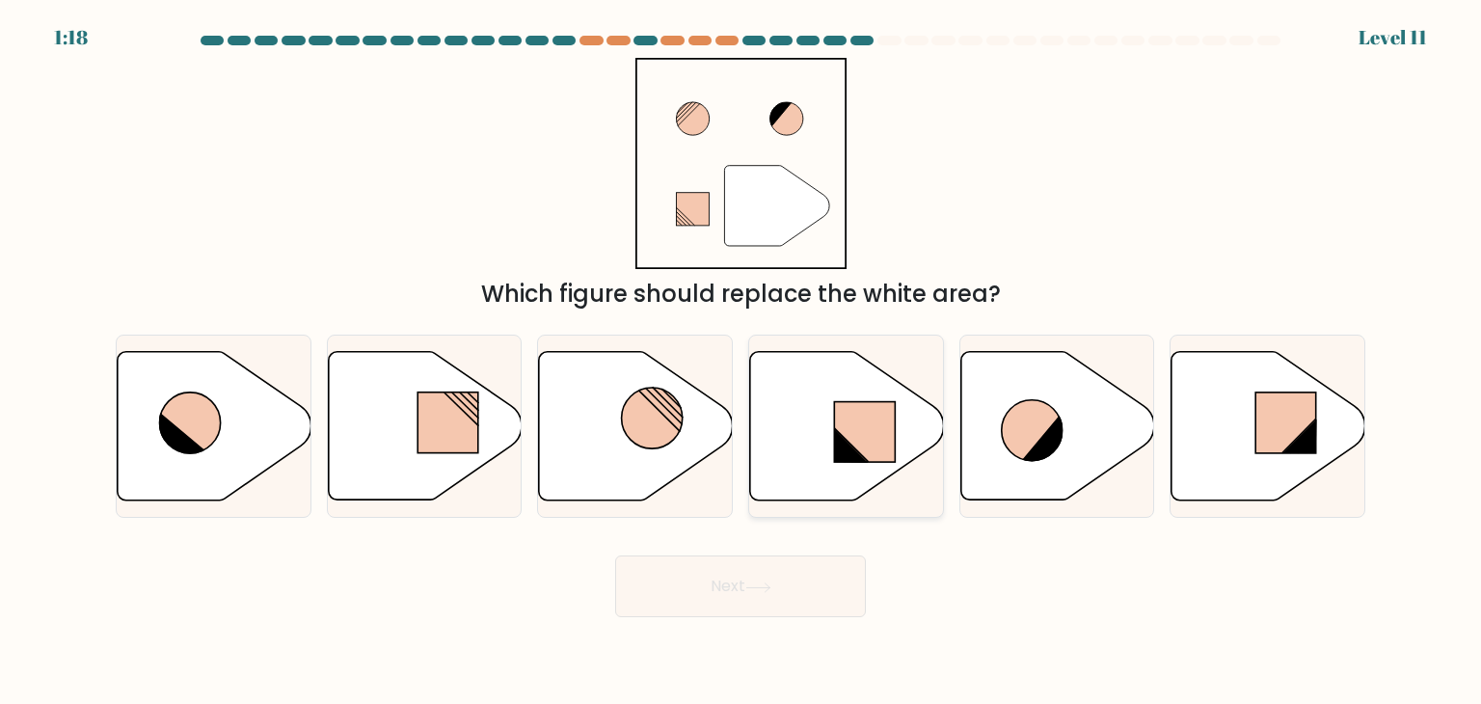
click at [825, 444] on icon at bounding box center [847, 426] width 194 height 148
click at [741, 362] on input "d." at bounding box center [740, 357] width 1 height 10
radio input "true"
click at [769, 583] on icon at bounding box center [757, 586] width 23 height 9
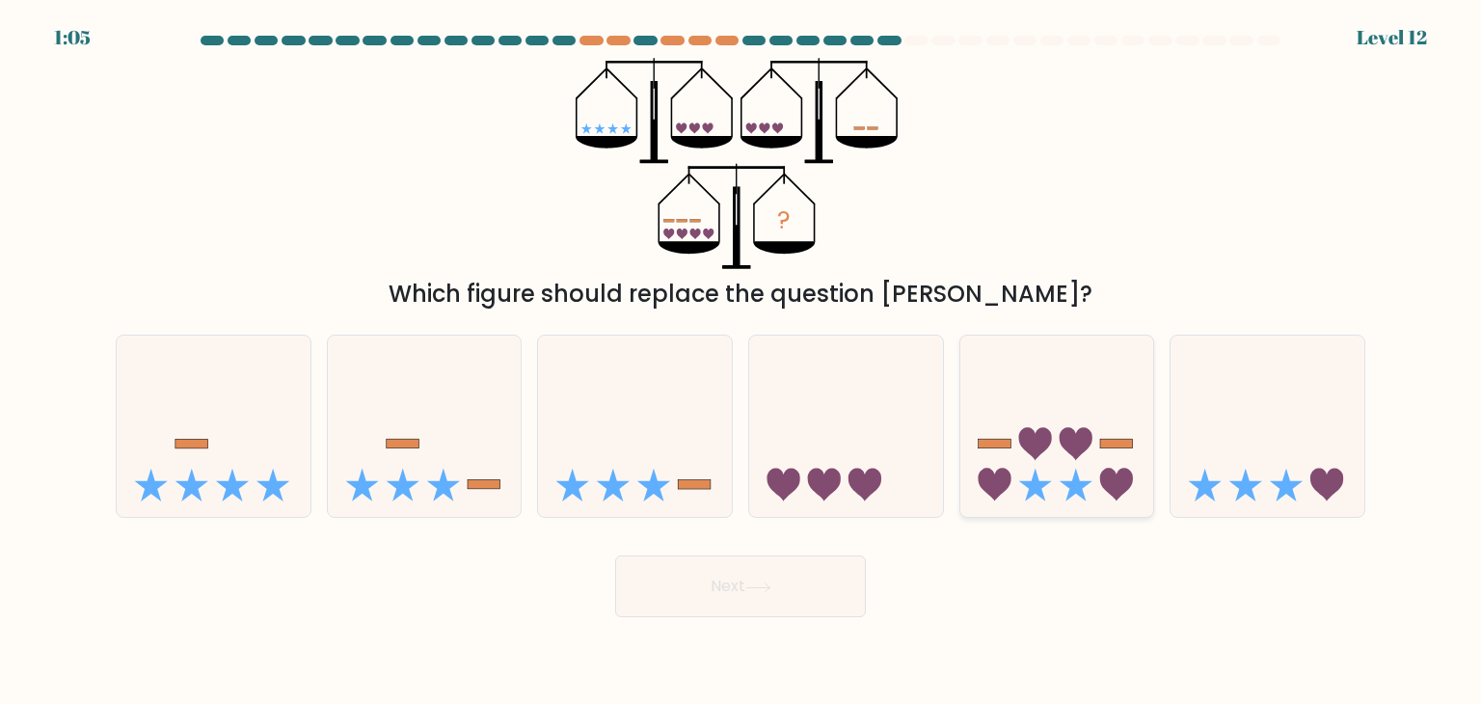
click at [1041, 452] on icon at bounding box center [1034, 444] width 33 height 33
click at [741, 362] on input "e." at bounding box center [740, 357] width 1 height 10
radio input "true"
click at [740, 579] on button "Next" at bounding box center [740, 586] width 251 height 62
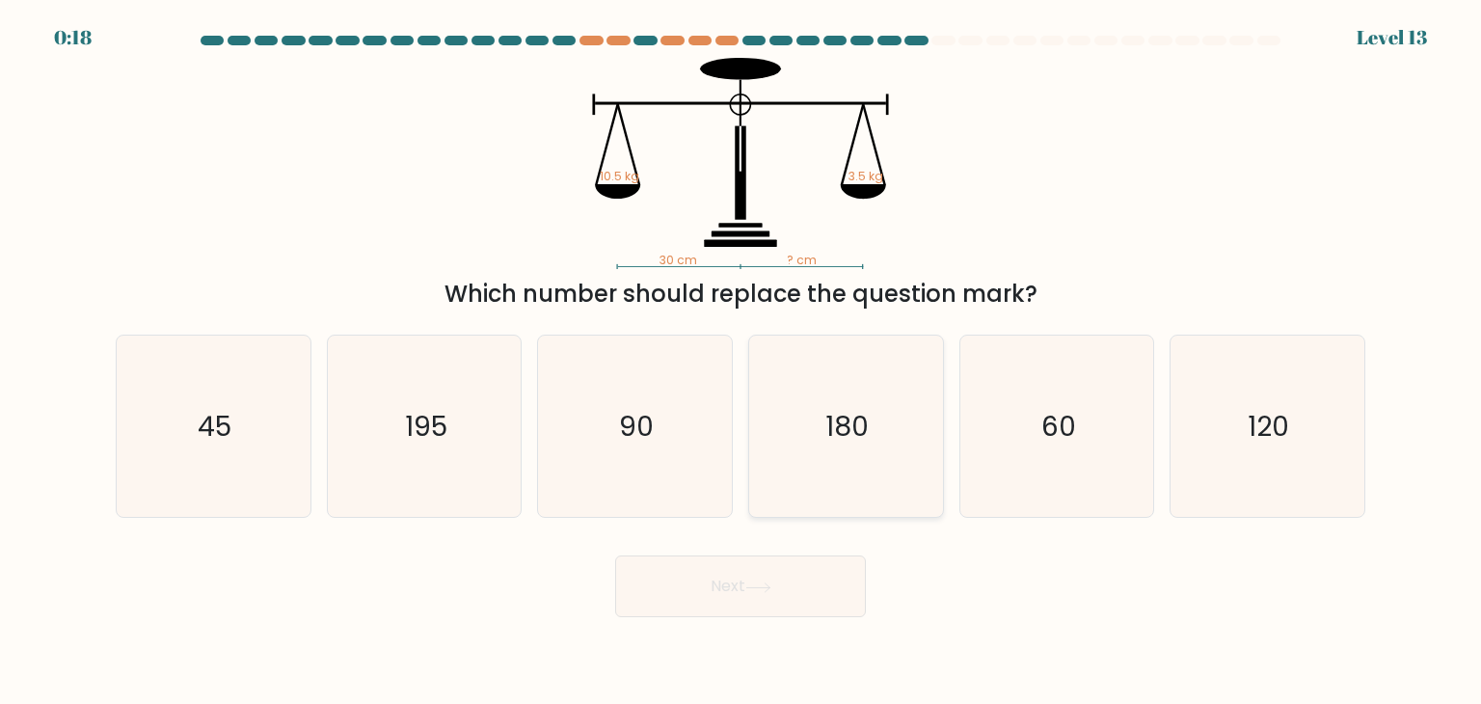
click at [833, 497] on icon "180" at bounding box center [845, 425] width 181 height 181
click at [741, 362] on input "d. 180" at bounding box center [740, 357] width 1 height 10
radio input "true"
click at [774, 576] on button "Next" at bounding box center [740, 586] width 251 height 62
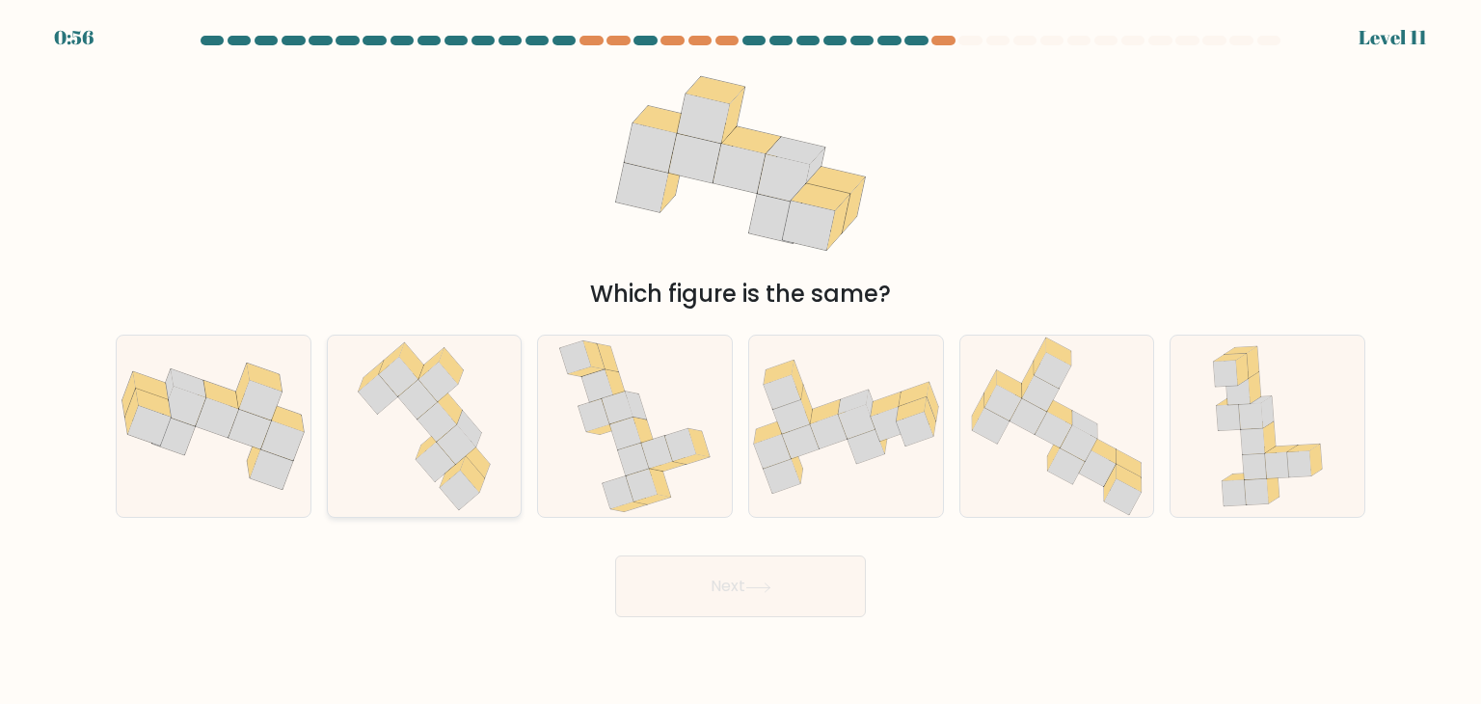
click at [416, 398] on icon at bounding box center [418, 400] width 40 height 40
click at [740, 362] on input "b." at bounding box center [740, 357] width 1 height 10
radio input "true"
click at [738, 591] on button "Next" at bounding box center [740, 586] width 251 height 62
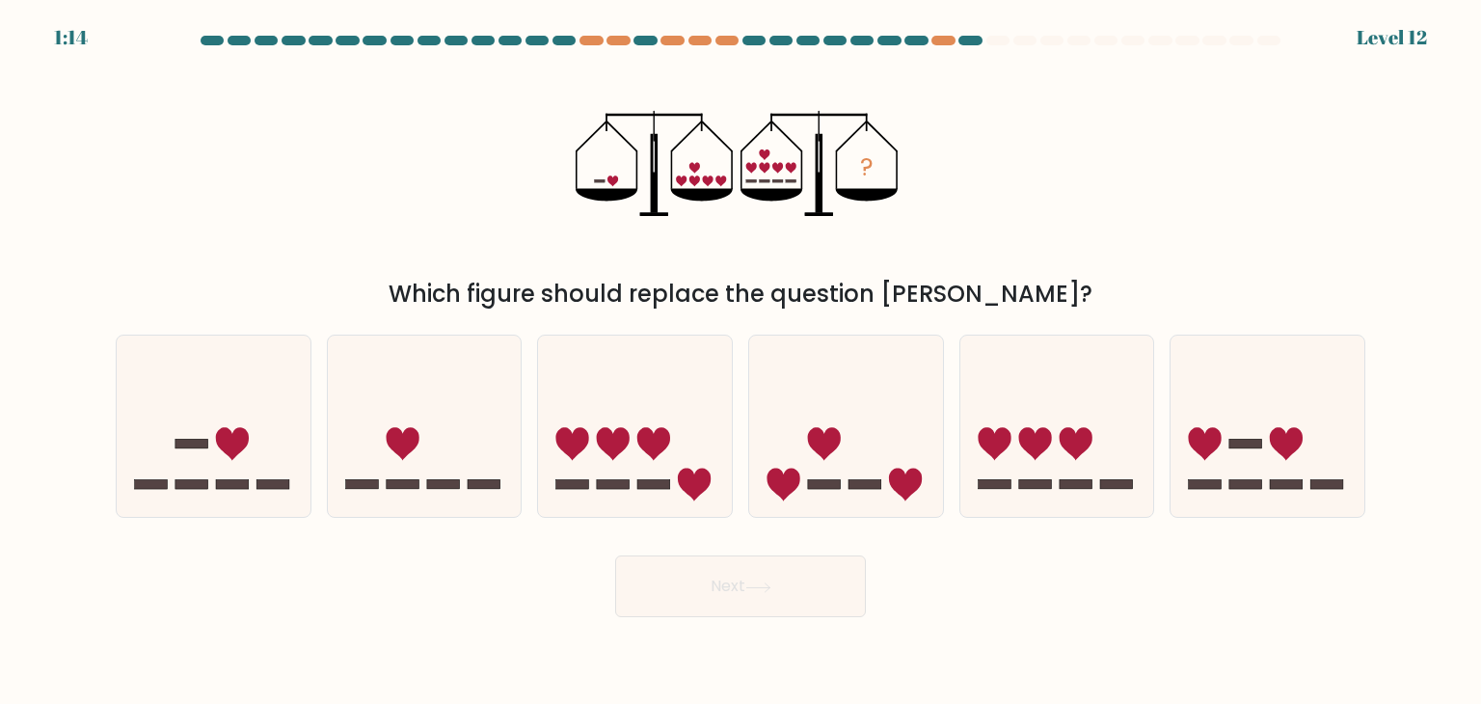
drag, startPoint x: 437, startPoint y: 336, endPoint x: 389, endPoint y: 303, distance: 58.1
click at [389, 303] on div "Which figure should replace the question mark?" at bounding box center [740, 294] width 1226 height 35
click at [270, 253] on div "? Which figure should replace the question mark?" at bounding box center [740, 185] width 1273 height 254
click at [222, 415] on icon at bounding box center [214, 426] width 194 height 160
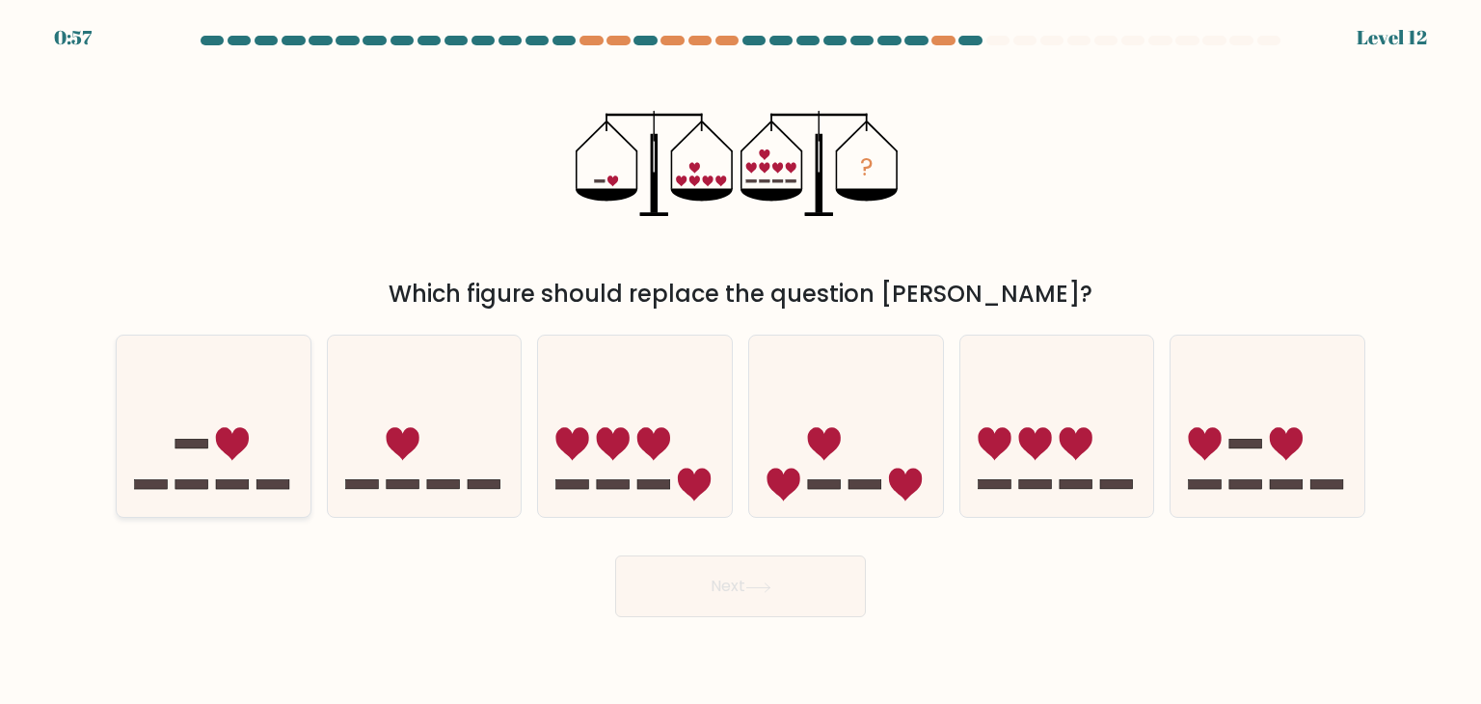
click at [740, 362] on input "a." at bounding box center [740, 357] width 1 height 10
radio input "true"
click at [720, 588] on button "Next" at bounding box center [740, 586] width 251 height 62
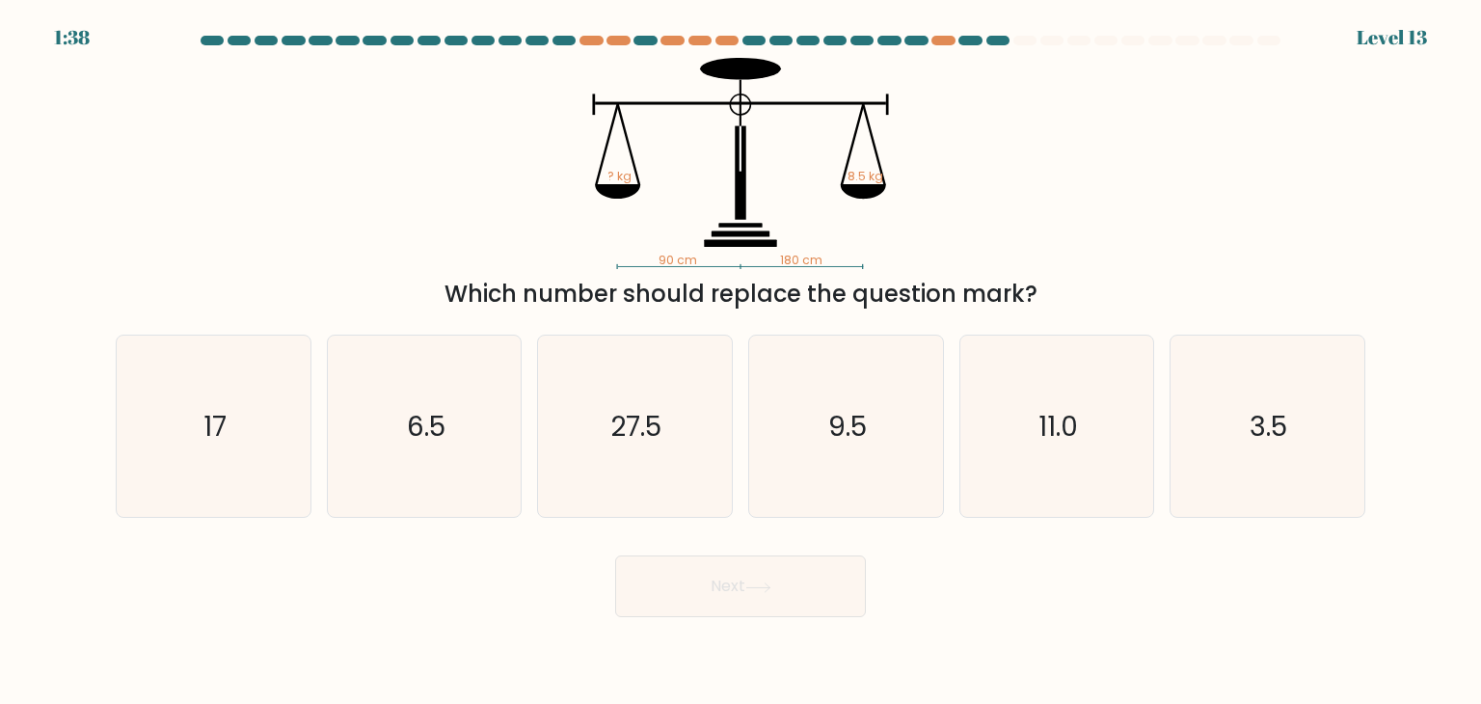
click at [463, 243] on icon "90 cm 180 cm ? kg 8.5 kg" at bounding box center [740, 163] width 578 height 211
click at [412, 225] on div "90 cm 180 cm ? kg 8.5 kg Which number should replace the question mark?" at bounding box center [740, 185] width 1273 height 254
click at [1338, 437] on icon "3.5" at bounding box center [1266, 425] width 181 height 181
click at [741, 362] on input "f. 3.5" at bounding box center [740, 357] width 1 height 10
radio input "true"
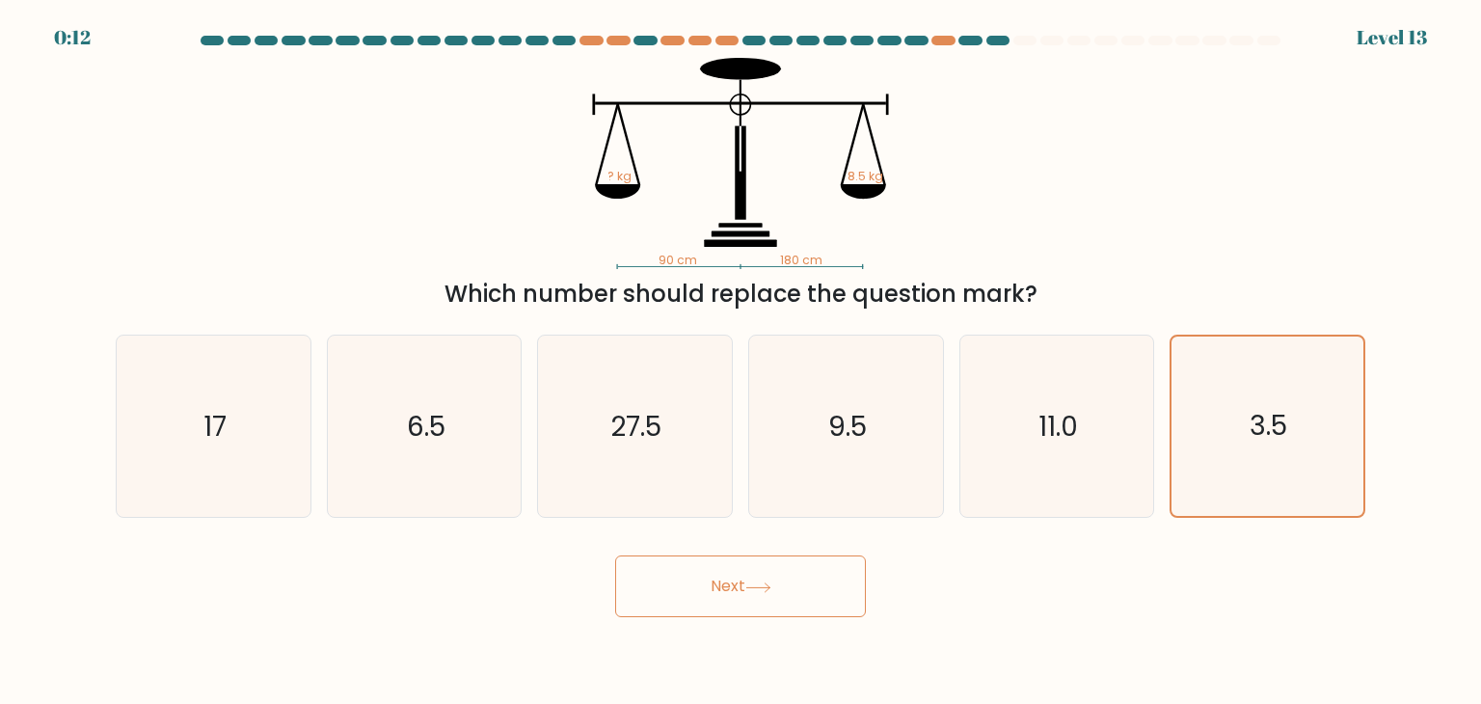
click at [820, 580] on button "Next" at bounding box center [740, 586] width 251 height 62
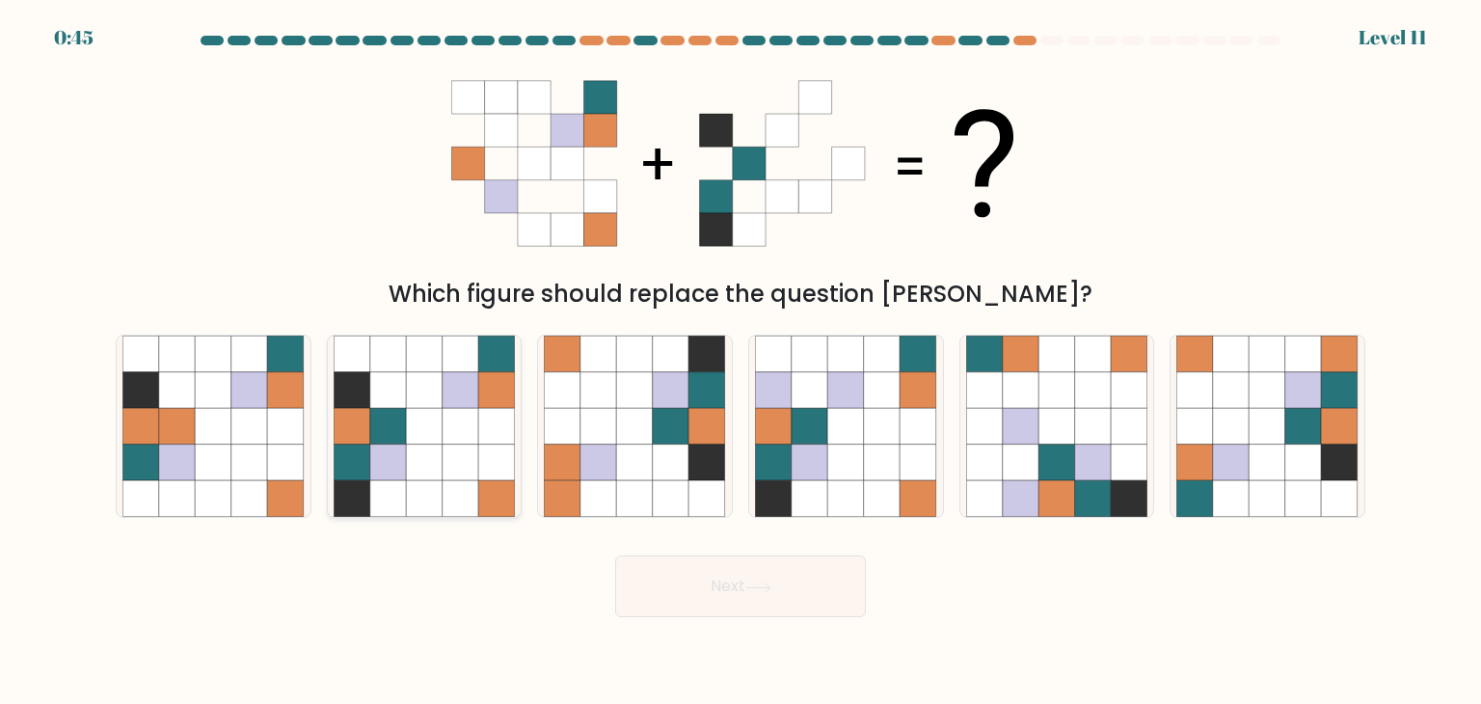
click at [404, 416] on icon at bounding box center [388, 426] width 37 height 37
click at [740, 362] on input "b." at bounding box center [740, 357] width 1 height 10
radio input "true"
click at [737, 561] on button "Next" at bounding box center [740, 586] width 251 height 62
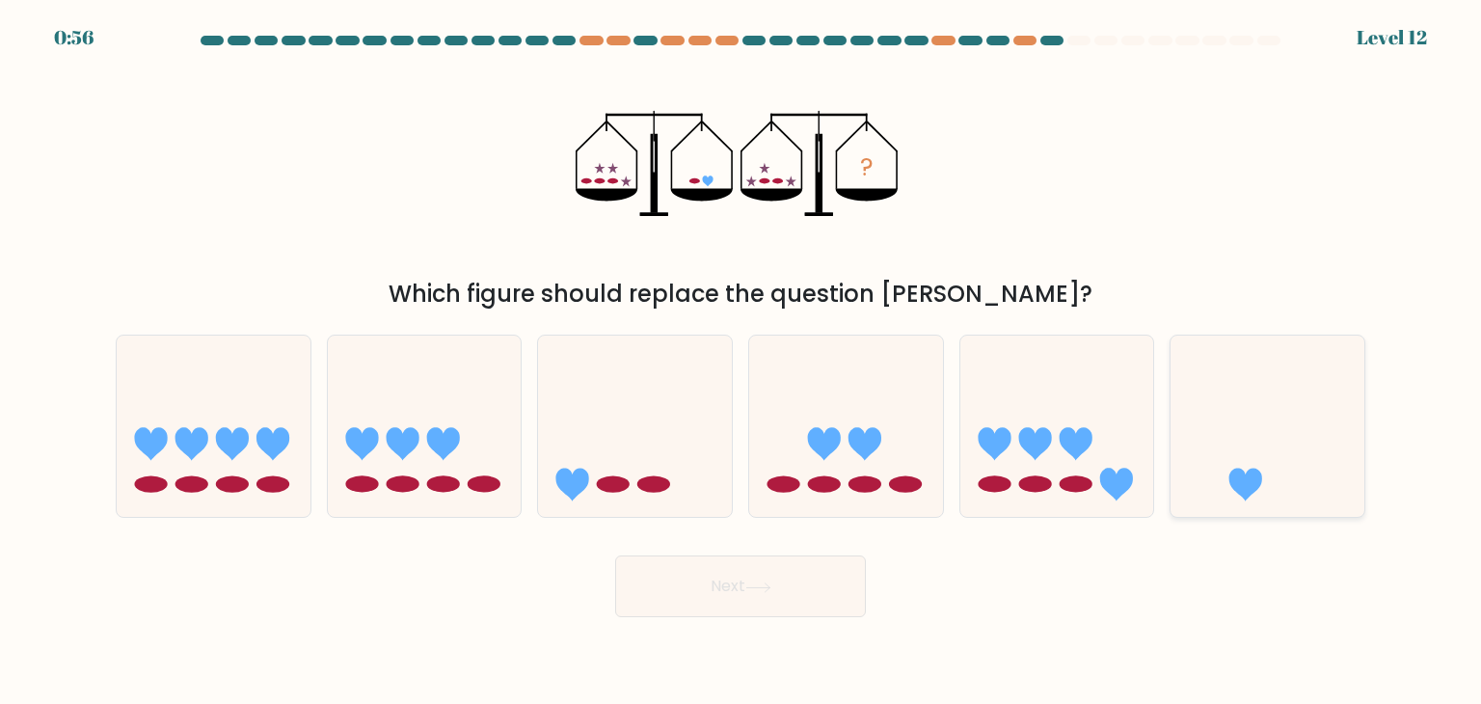
click at [1312, 473] on icon at bounding box center [1267, 426] width 194 height 160
click at [741, 362] on input "f." at bounding box center [740, 357] width 1 height 10
radio input "true"
click at [775, 597] on button "Next" at bounding box center [740, 586] width 251 height 62
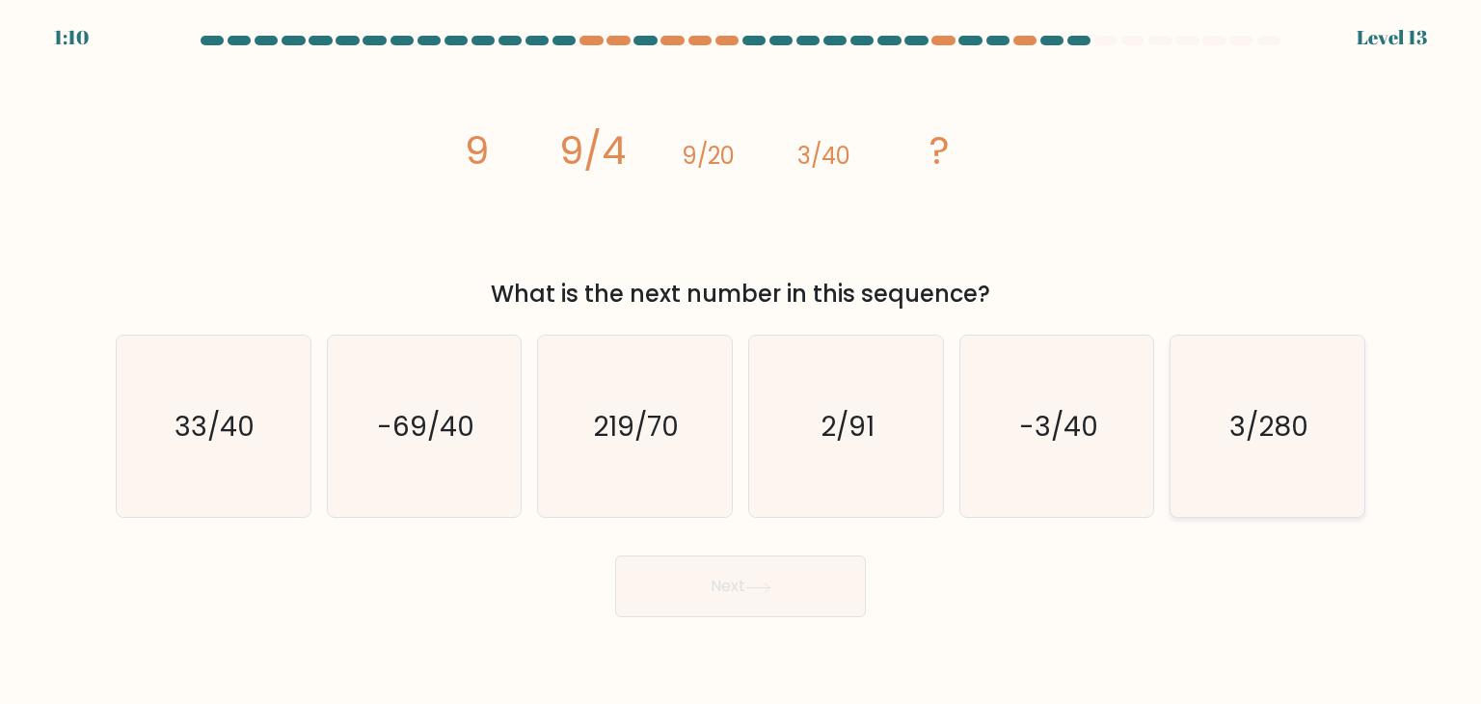
click at [1276, 422] on text "3/280" at bounding box center [1268, 426] width 79 height 39
click at [741, 362] on input "f. 3/280" at bounding box center [740, 357] width 1 height 10
radio input "true"
click at [771, 590] on icon at bounding box center [758, 587] width 26 height 11
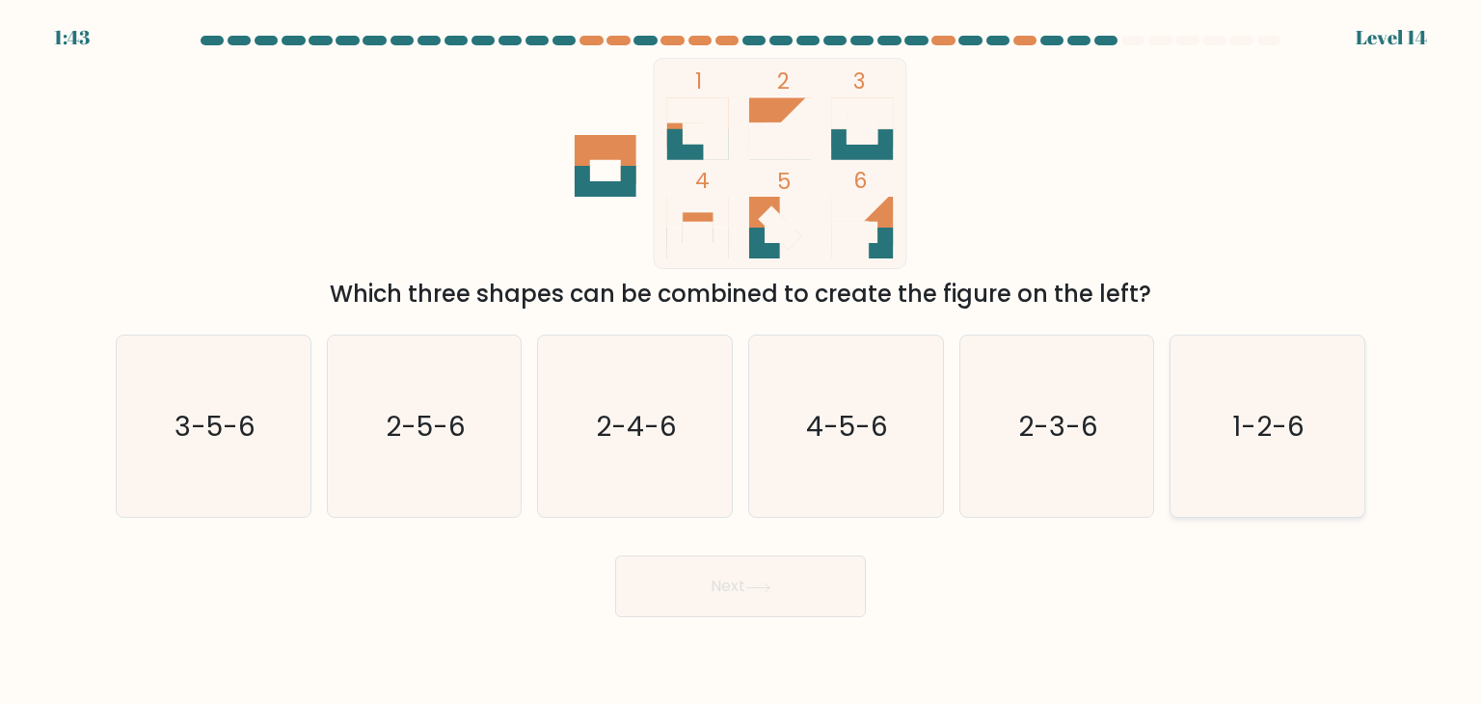
click at [1280, 411] on text "1-2-6" at bounding box center [1269, 426] width 72 height 39
click at [741, 362] on input "f. 1-2-6" at bounding box center [740, 357] width 1 height 10
radio input "true"
click at [787, 584] on button "Next" at bounding box center [740, 586] width 251 height 62
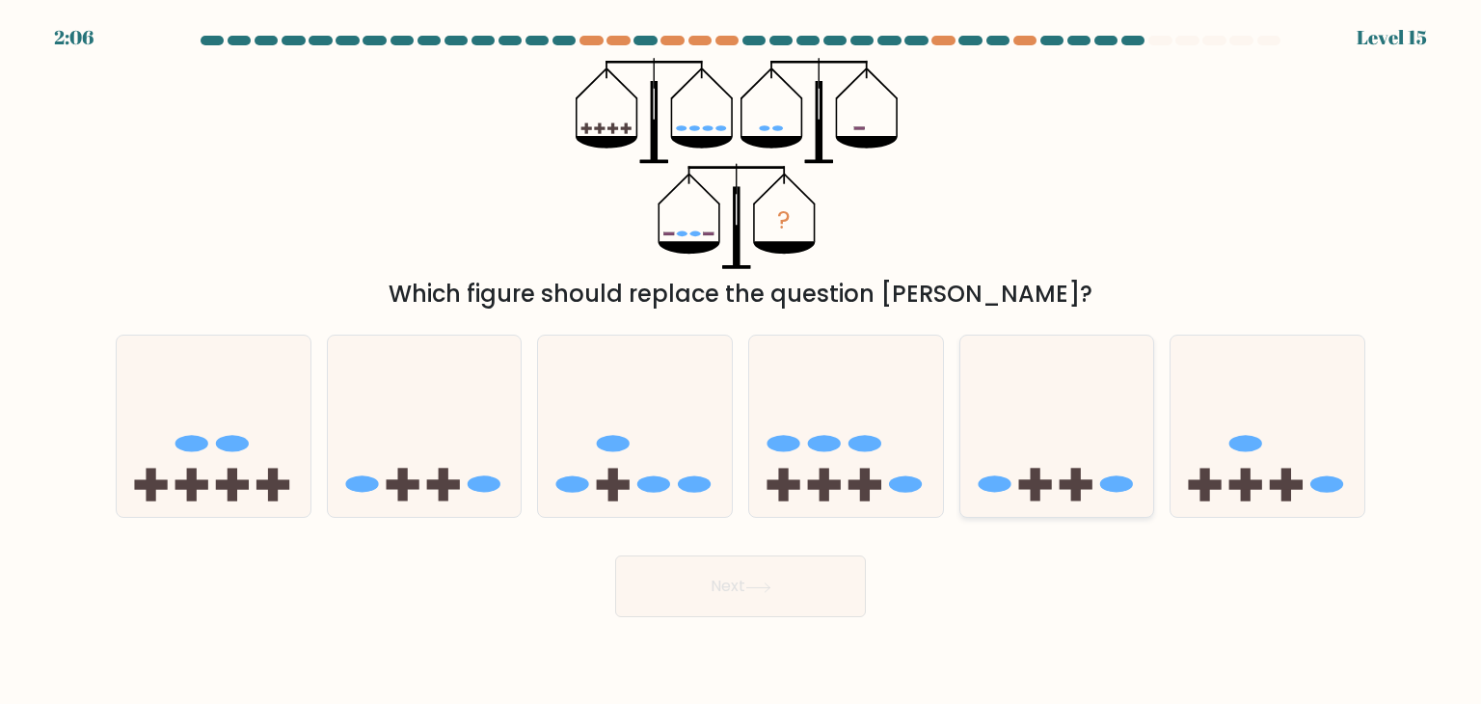
click at [1049, 436] on icon at bounding box center [1057, 426] width 194 height 160
click at [741, 362] on input "e." at bounding box center [740, 357] width 1 height 10
radio input "true"
click at [782, 604] on button "Next" at bounding box center [740, 586] width 251 height 62
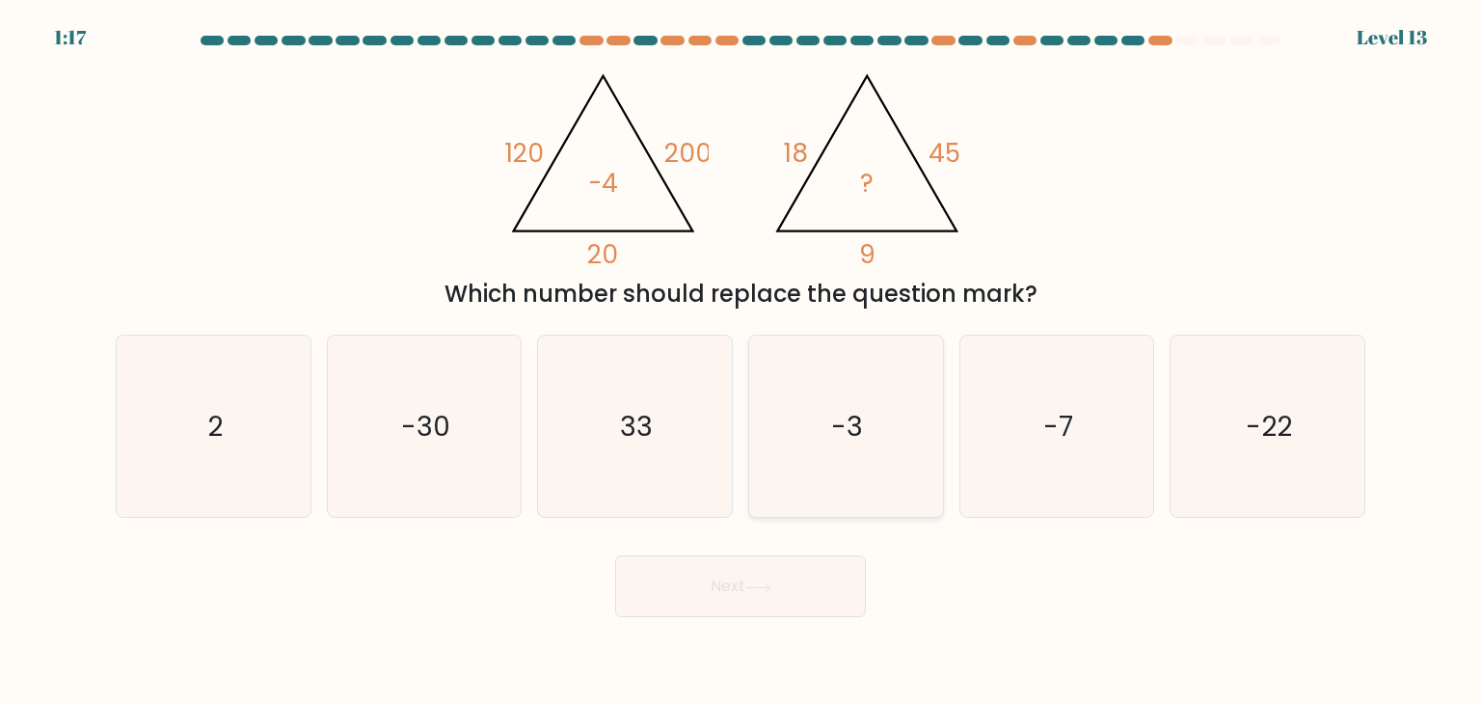
click at [814, 434] on icon "-3" at bounding box center [845, 425] width 181 height 181
click at [741, 362] on input "d. -3" at bounding box center [740, 357] width 1 height 10
radio input "true"
click at [748, 603] on button "Next" at bounding box center [740, 586] width 251 height 62
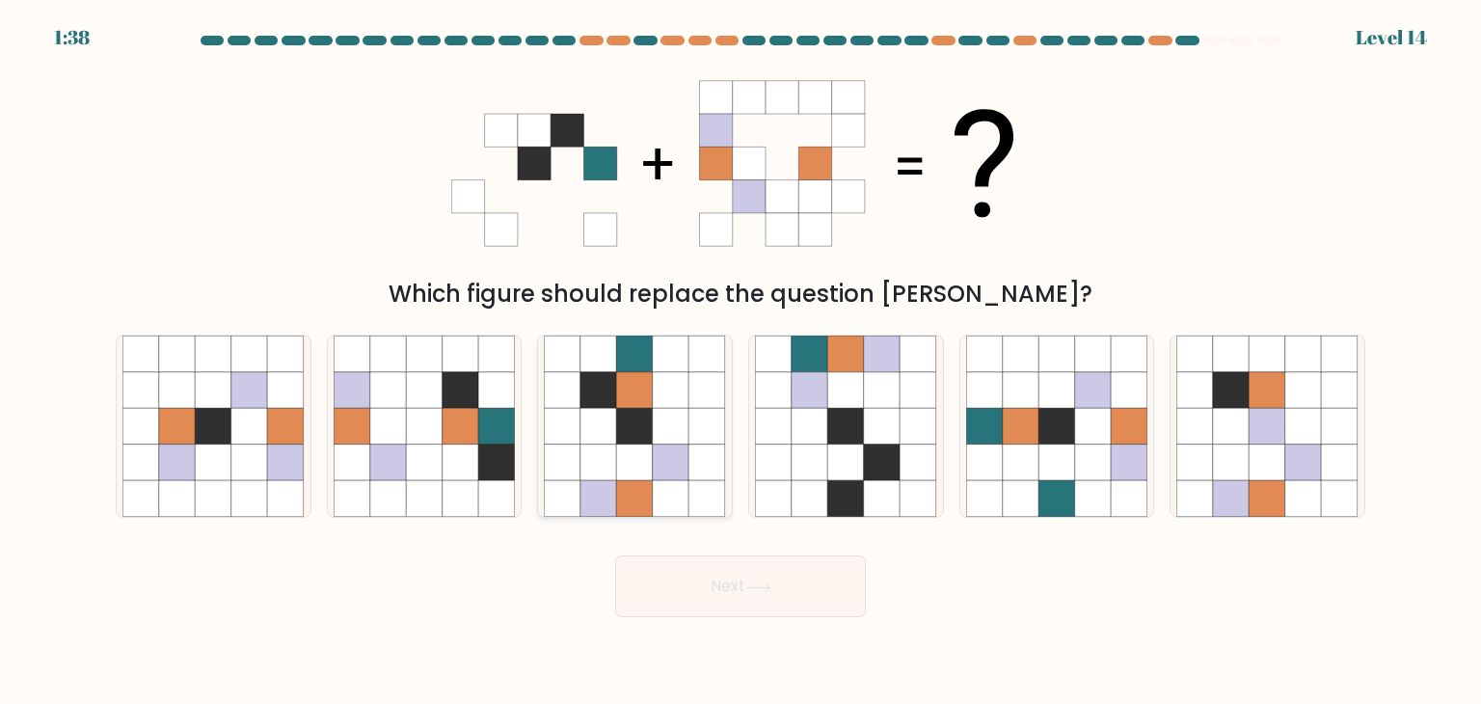
click at [625, 457] on icon at bounding box center [635, 462] width 37 height 37
click at [740, 362] on input "c." at bounding box center [740, 357] width 1 height 10
radio input "true"
click at [775, 598] on button "Next" at bounding box center [740, 586] width 251 height 62
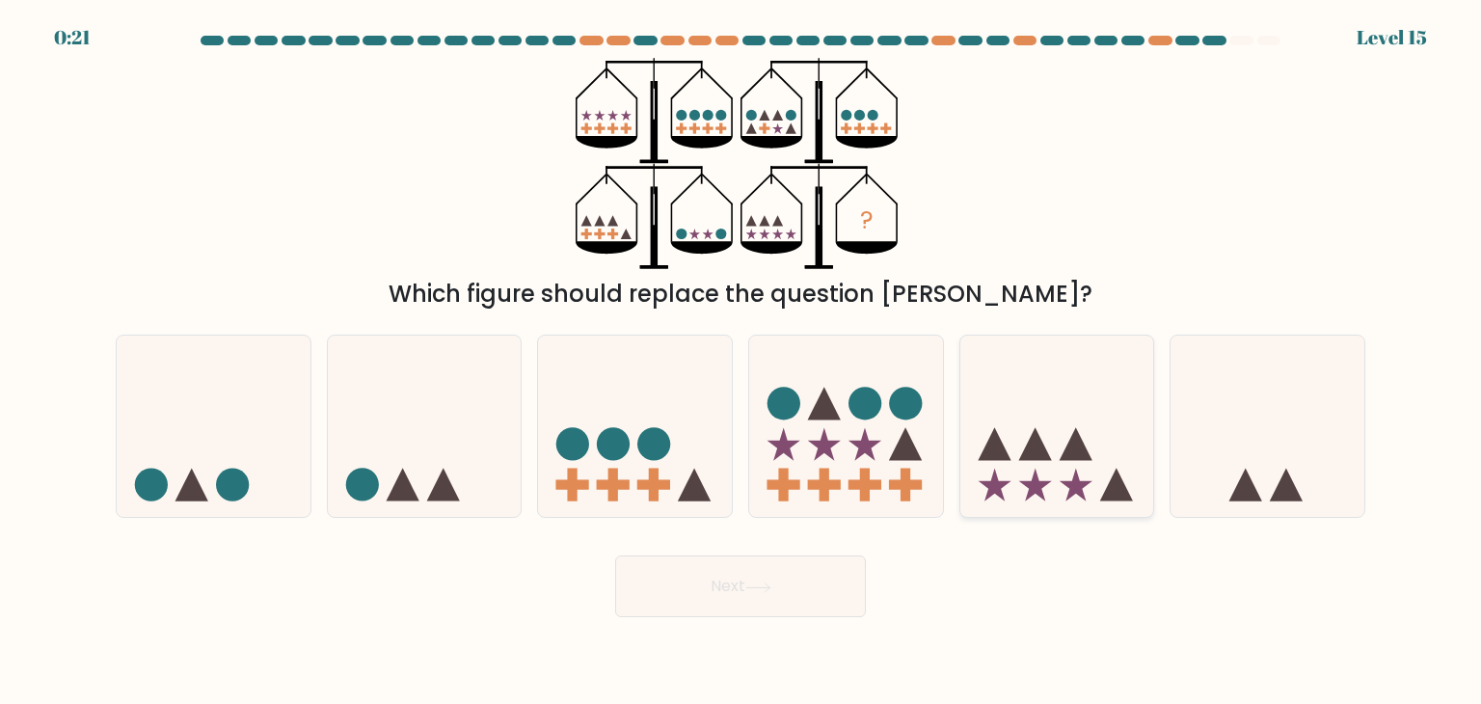
click at [1072, 434] on icon at bounding box center [1075, 444] width 33 height 33
click at [741, 362] on input "e." at bounding box center [740, 357] width 1 height 10
radio input "true"
click at [797, 578] on button "Next" at bounding box center [740, 586] width 251 height 62
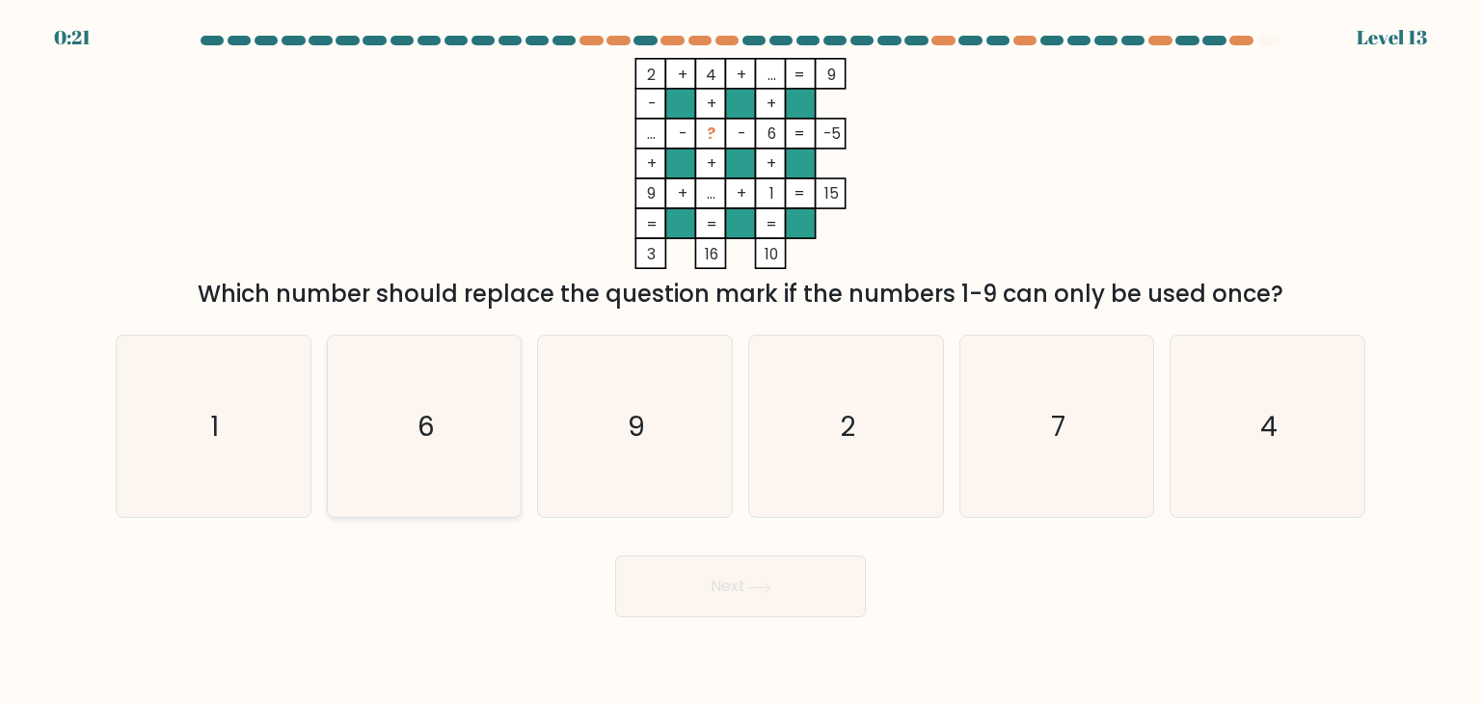
click at [443, 421] on icon "6" at bounding box center [424, 425] width 181 height 181
click at [740, 362] on input "b. 6" at bounding box center [740, 357] width 1 height 10
radio input "true"
click at [454, 448] on icon "6" at bounding box center [424, 425] width 179 height 179
click at [740, 362] on input "b. 6" at bounding box center [740, 357] width 1 height 10
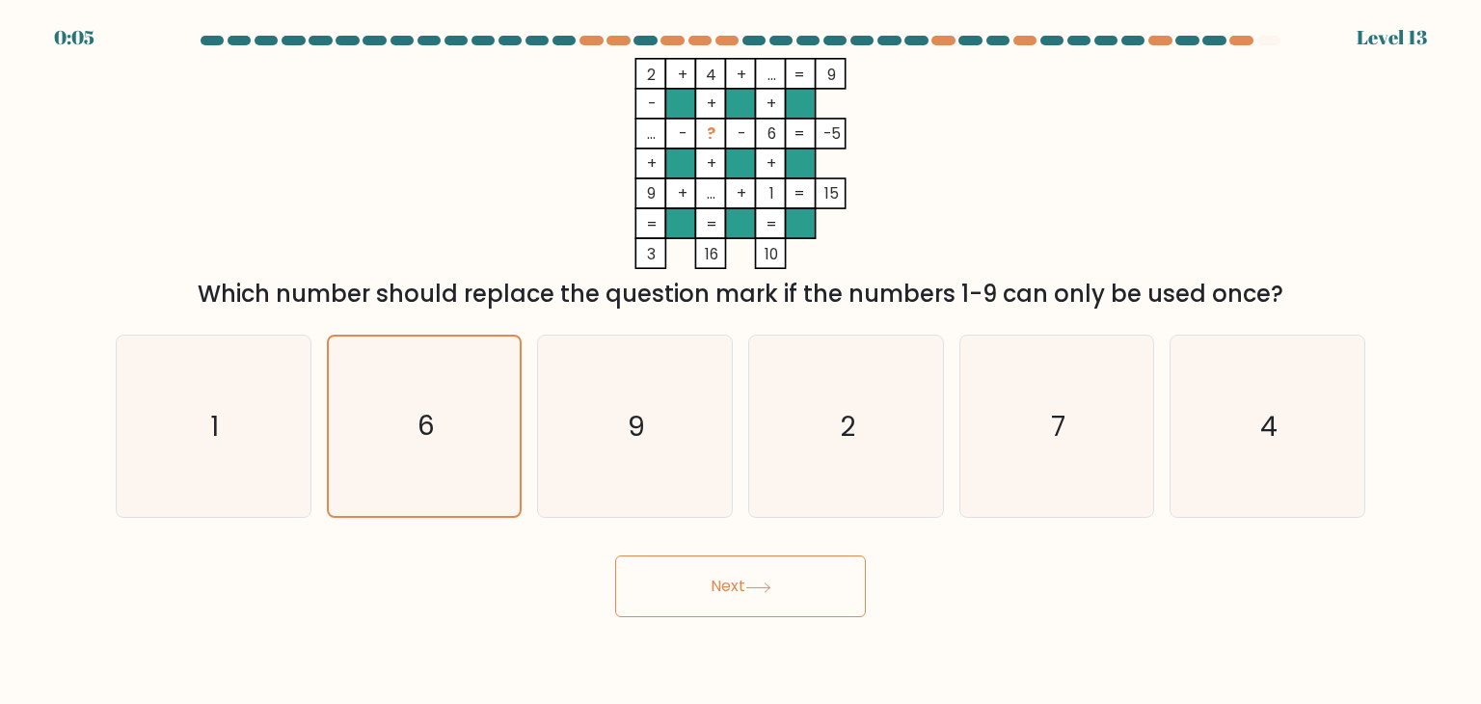
click at [717, 605] on button "Next" at bounding box center [740, 586] width 251 height 62
click at [693, 587] on button "Next" at bounding box center [740, 586] width 251 height 62
click at [665, 442] on icon "9" at bounding box center [634, 425] width 181 height 181
click at [740, 362] on input "c. 9" at bounding box center [740, 357] width 1 height 10
radio input "true"
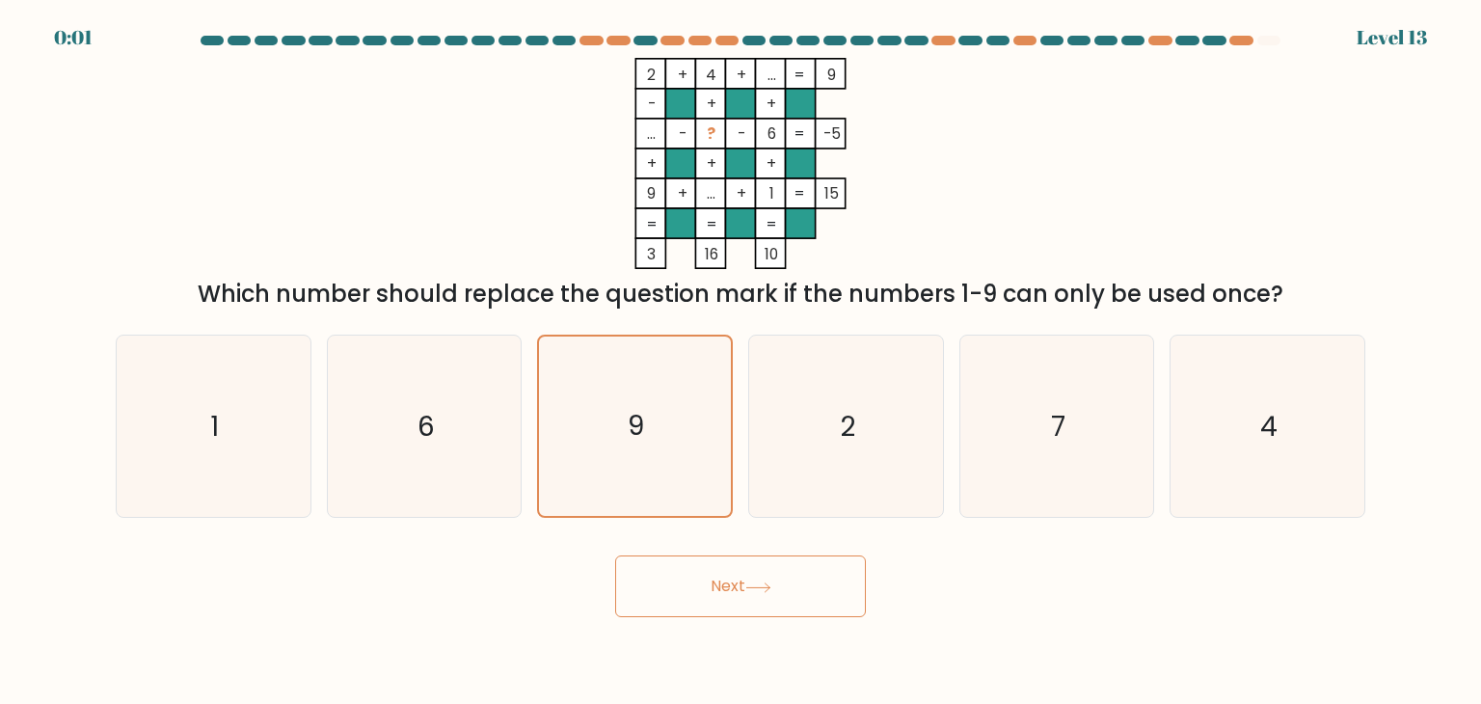
click at [713, 598] on button "Next" at bounding box center [740, 586] width 251 height 62
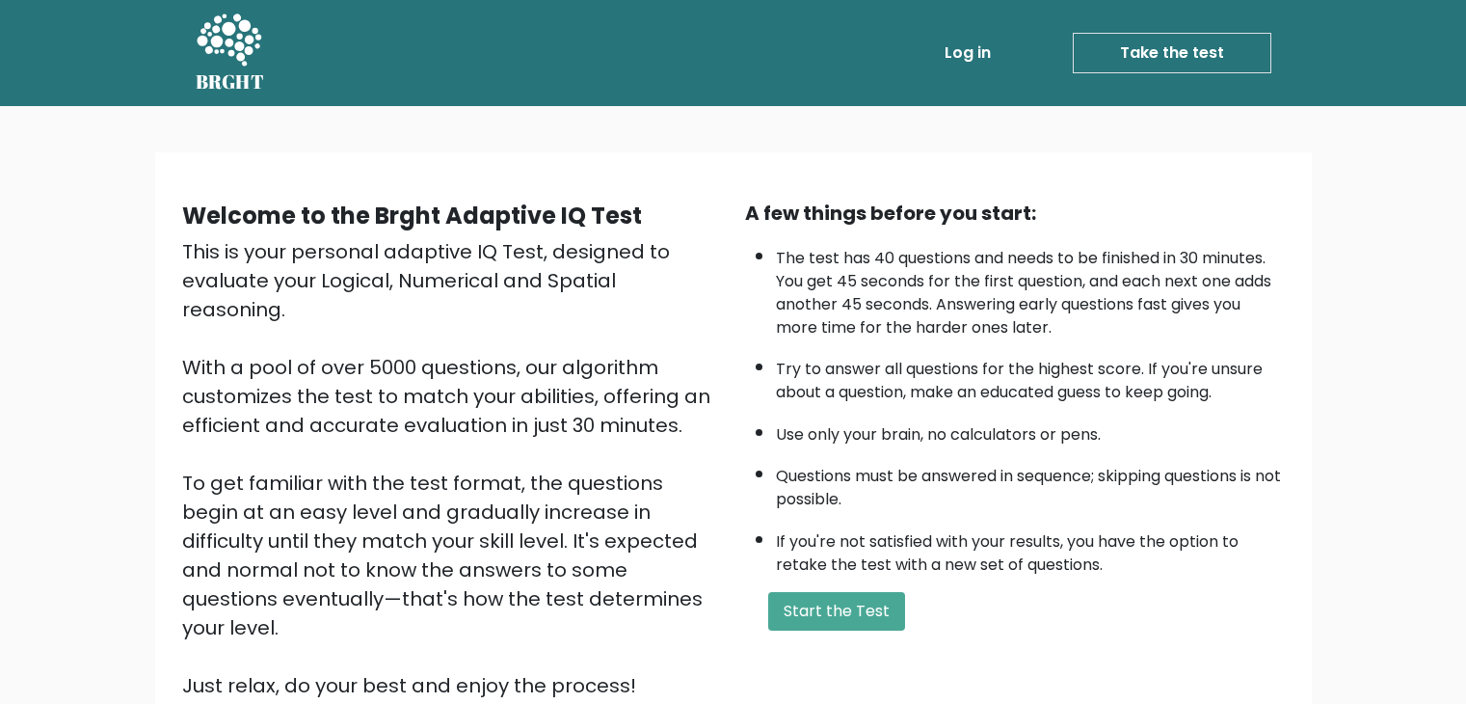
scroll to position [139, 0]
